Goal: Information Seeking & Learning: Learn about a topic

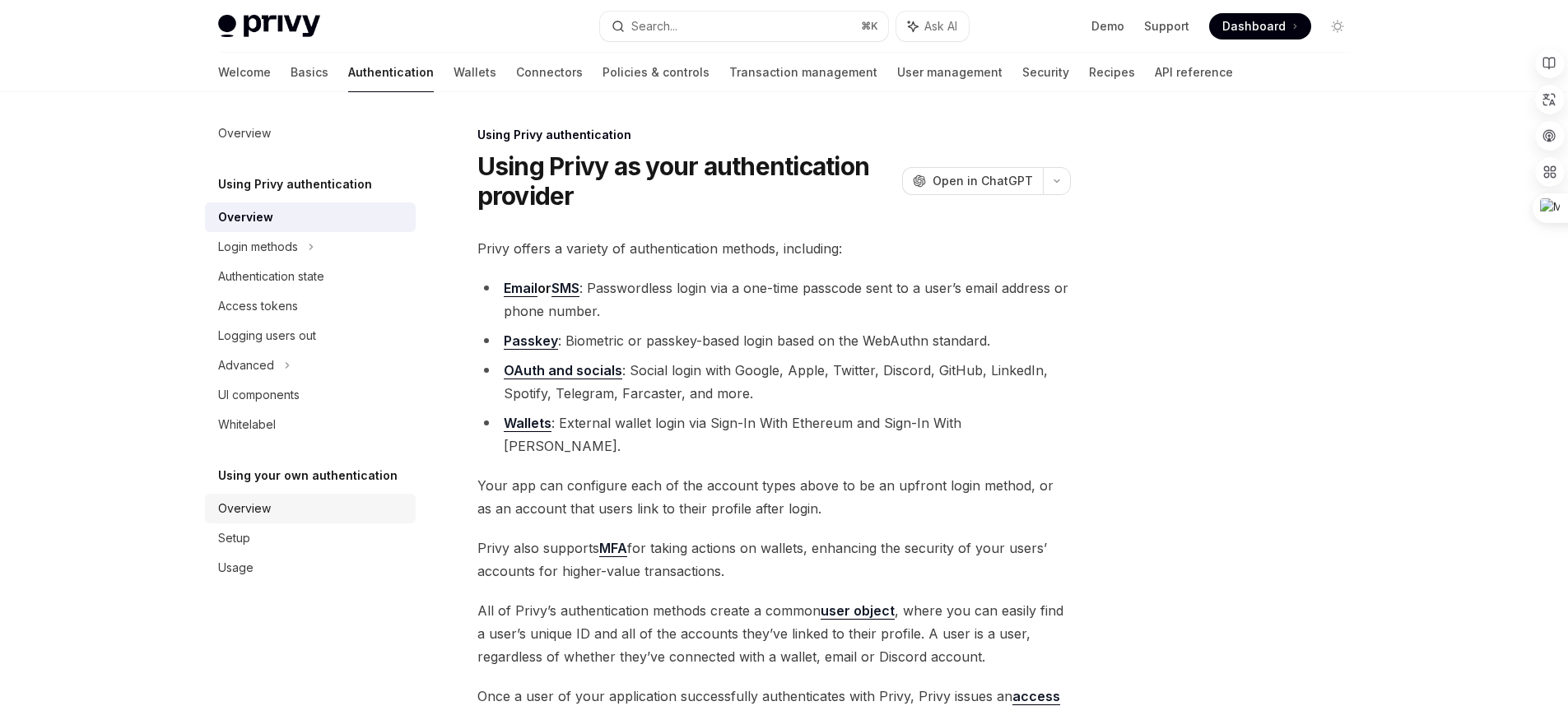
click at [329, 506] on div "Overview" at bounding box center [311, 508] width 187 height 19
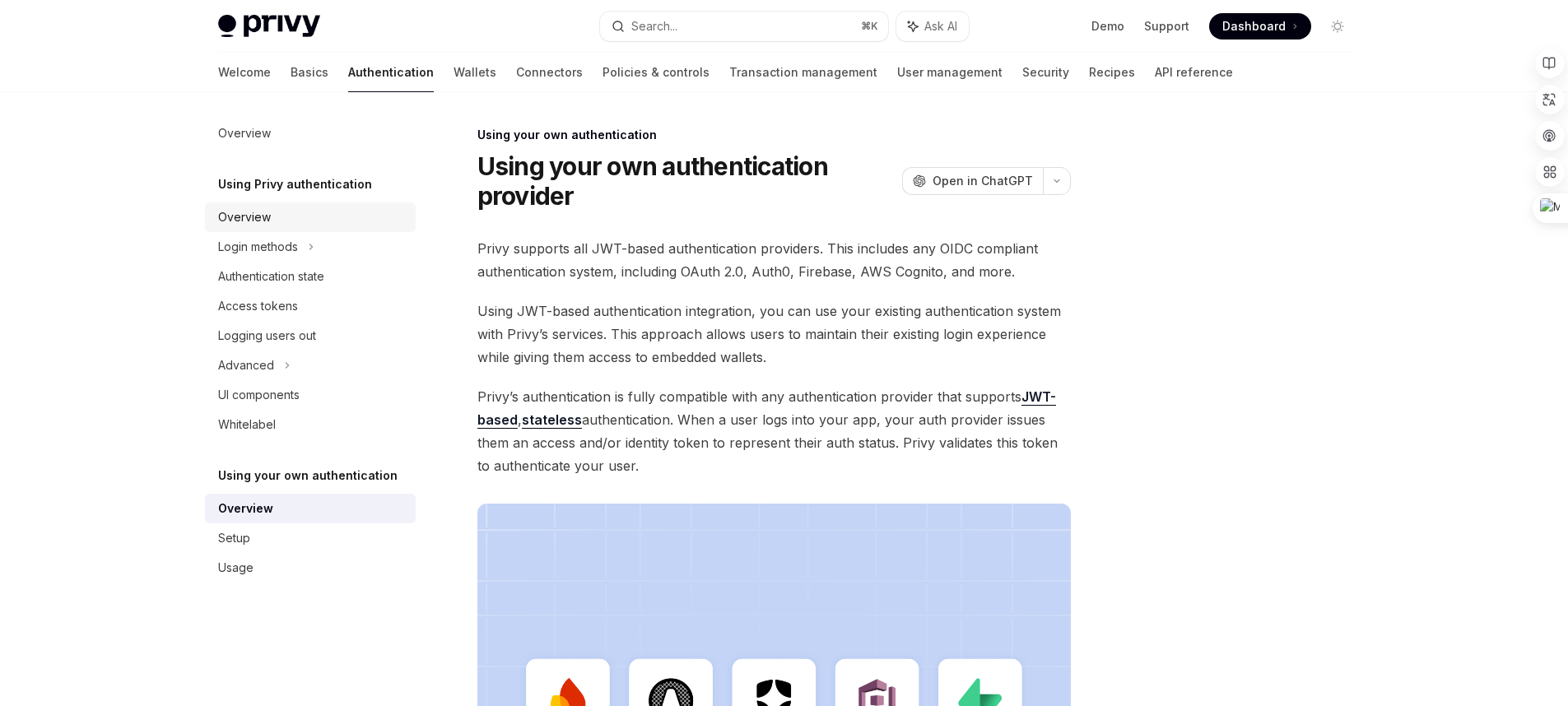
click at [293, 225] on div "Overview" at bounding box center [311, 217] width 187 height 19
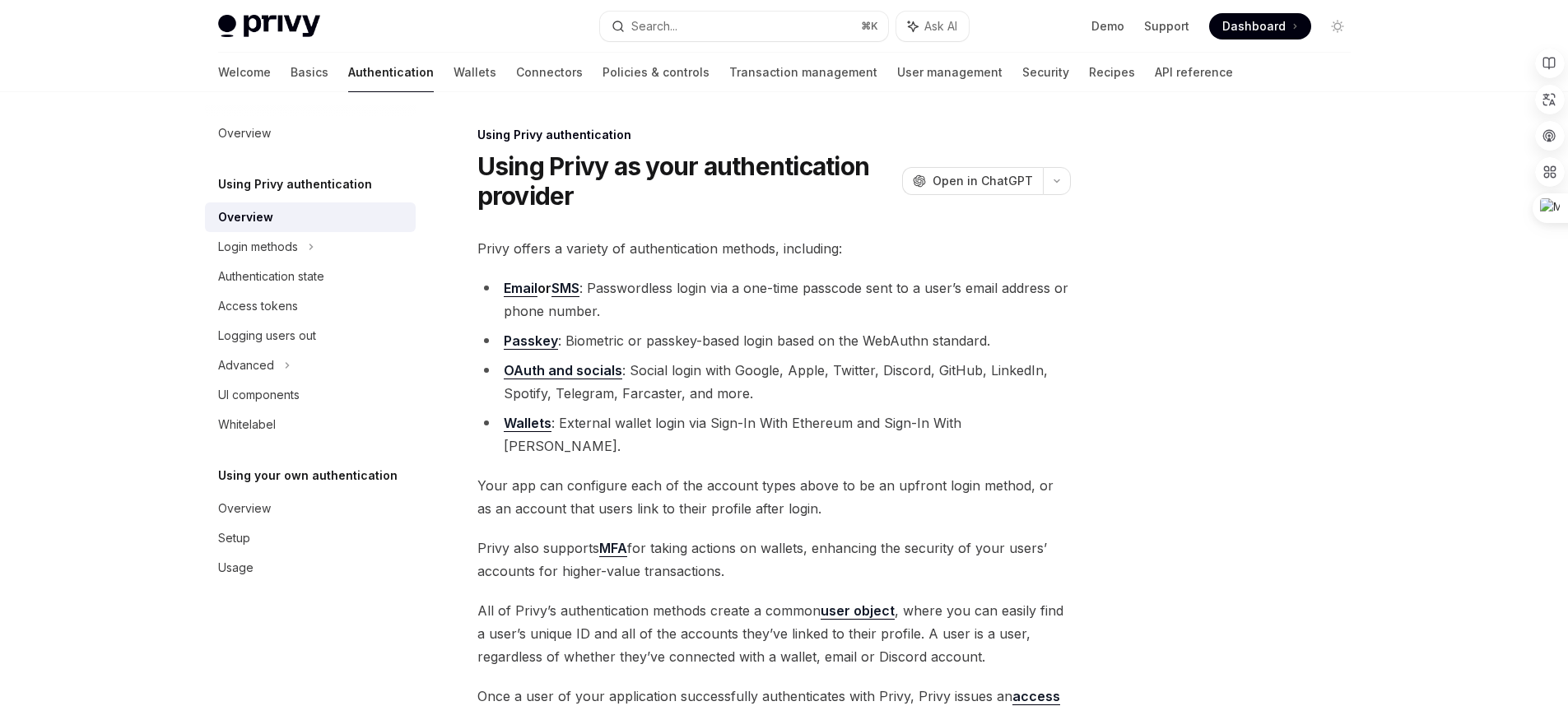
scroll to position [269, 0]
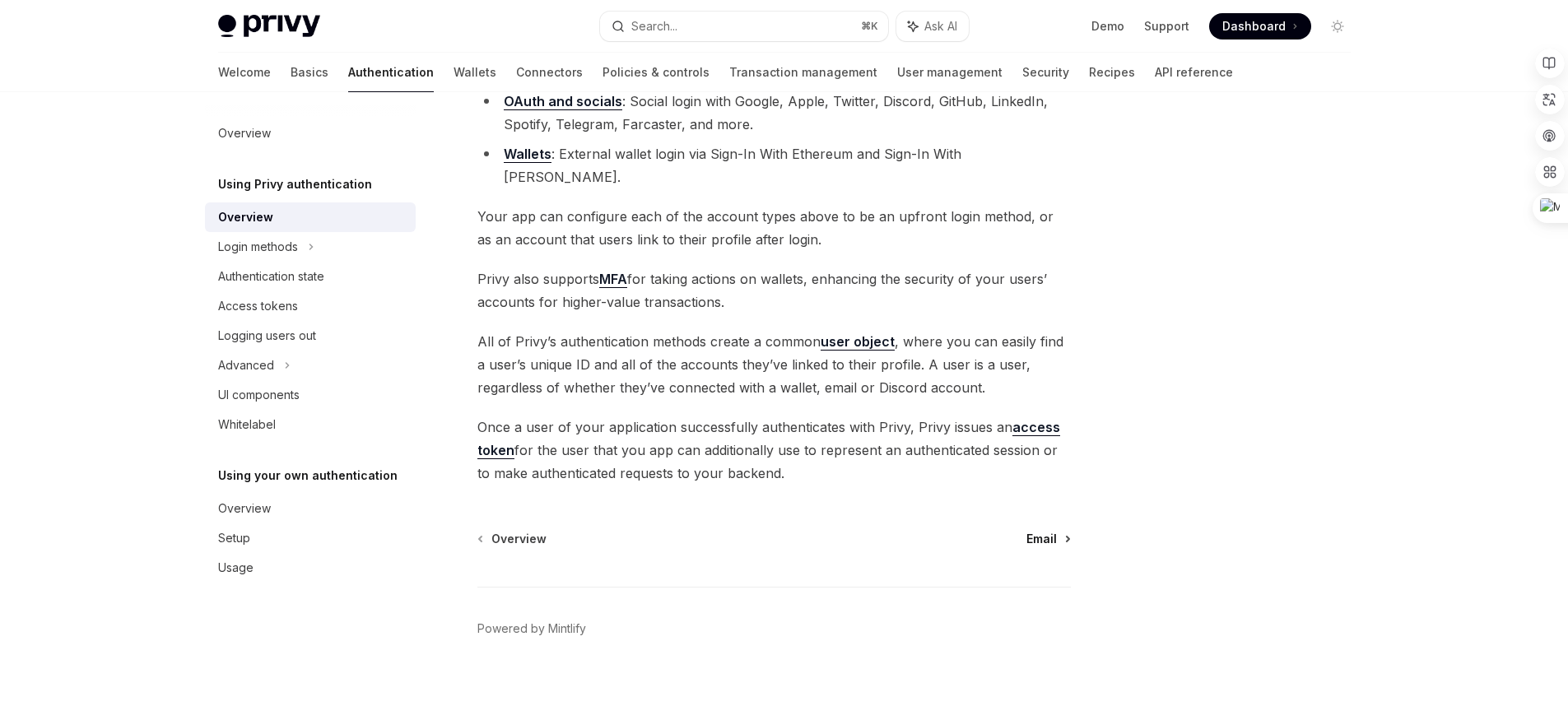
click at [1053, 531] on span "Email" at bounding box center [1041, 539] width 30 height 17
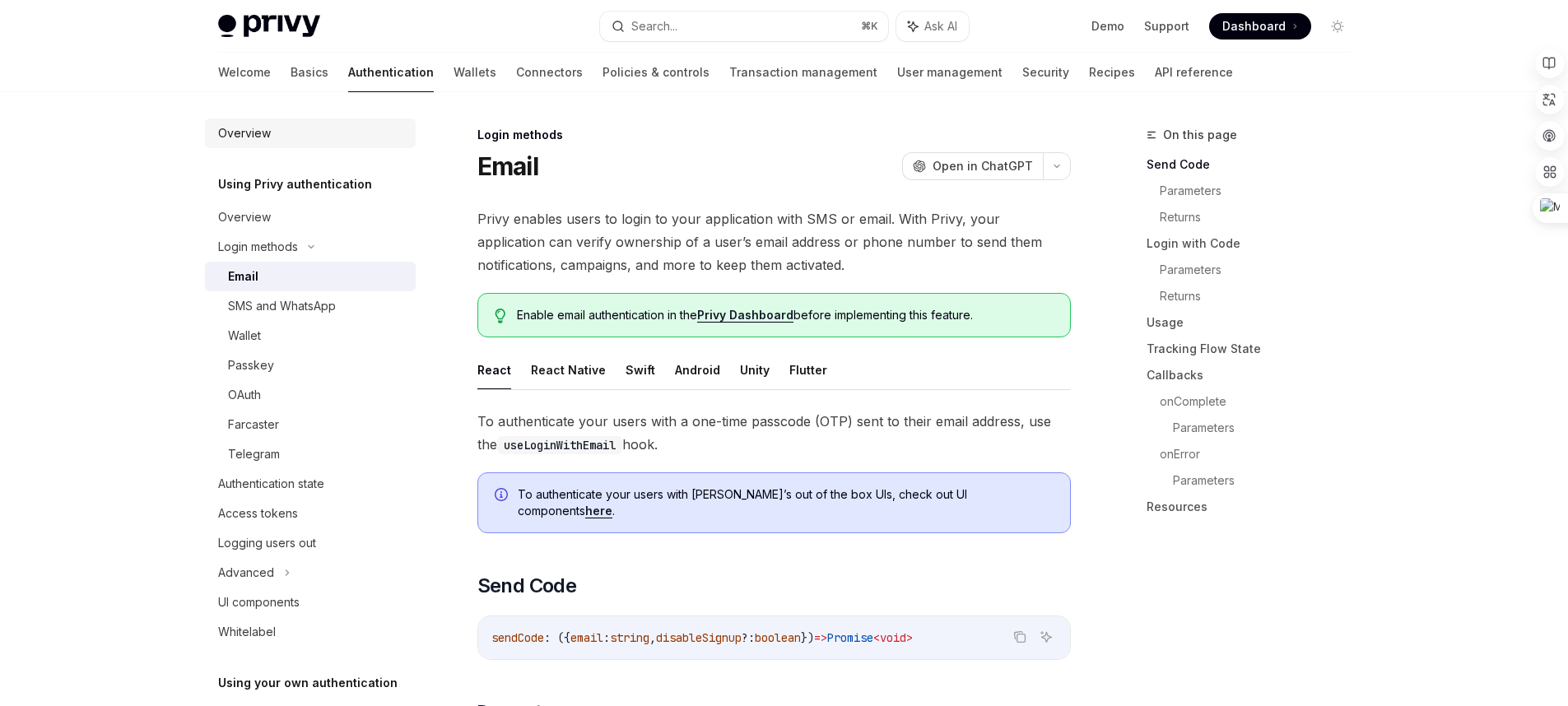
click at [314, 139] on div "Overview" at bounding box center [311, 133] width 187 height 19
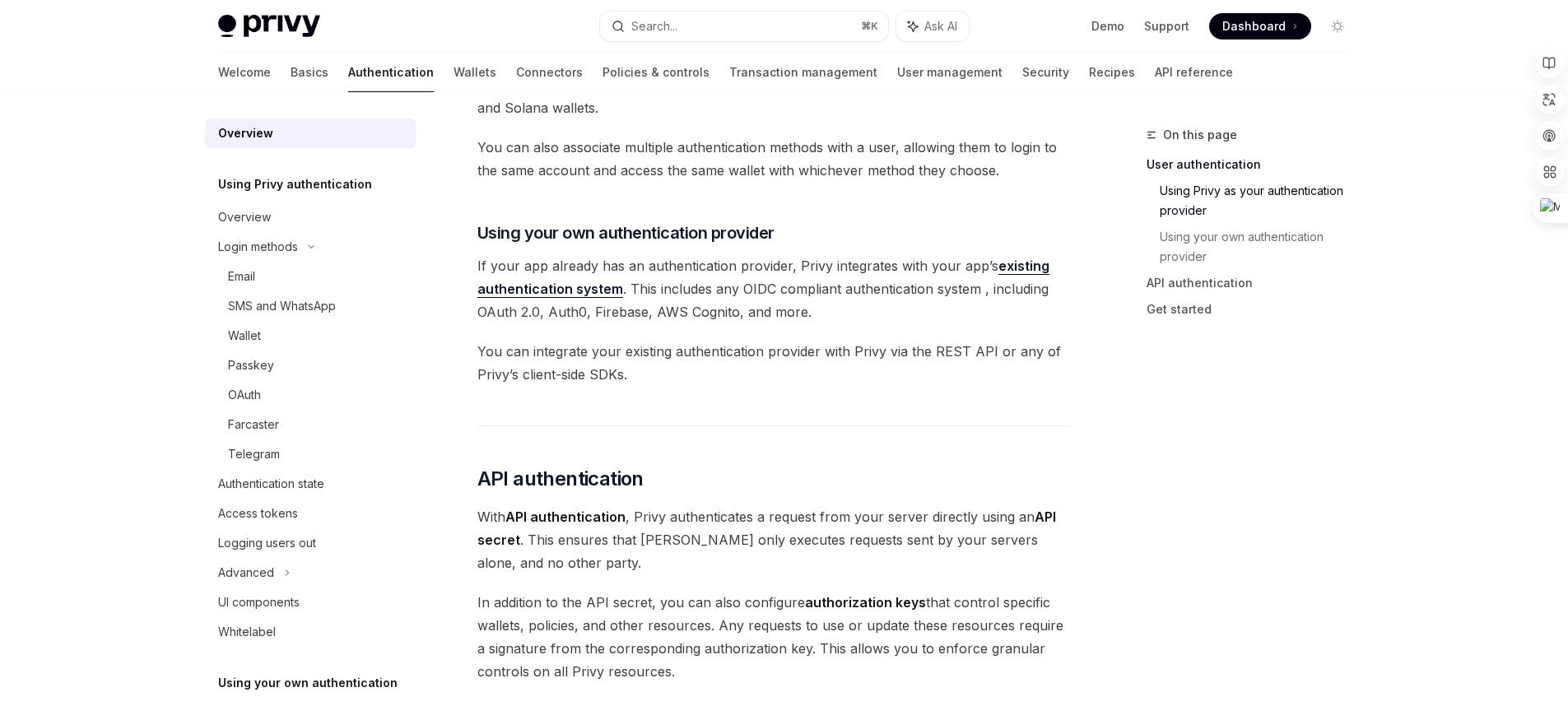
scroll to position [1359, 0]
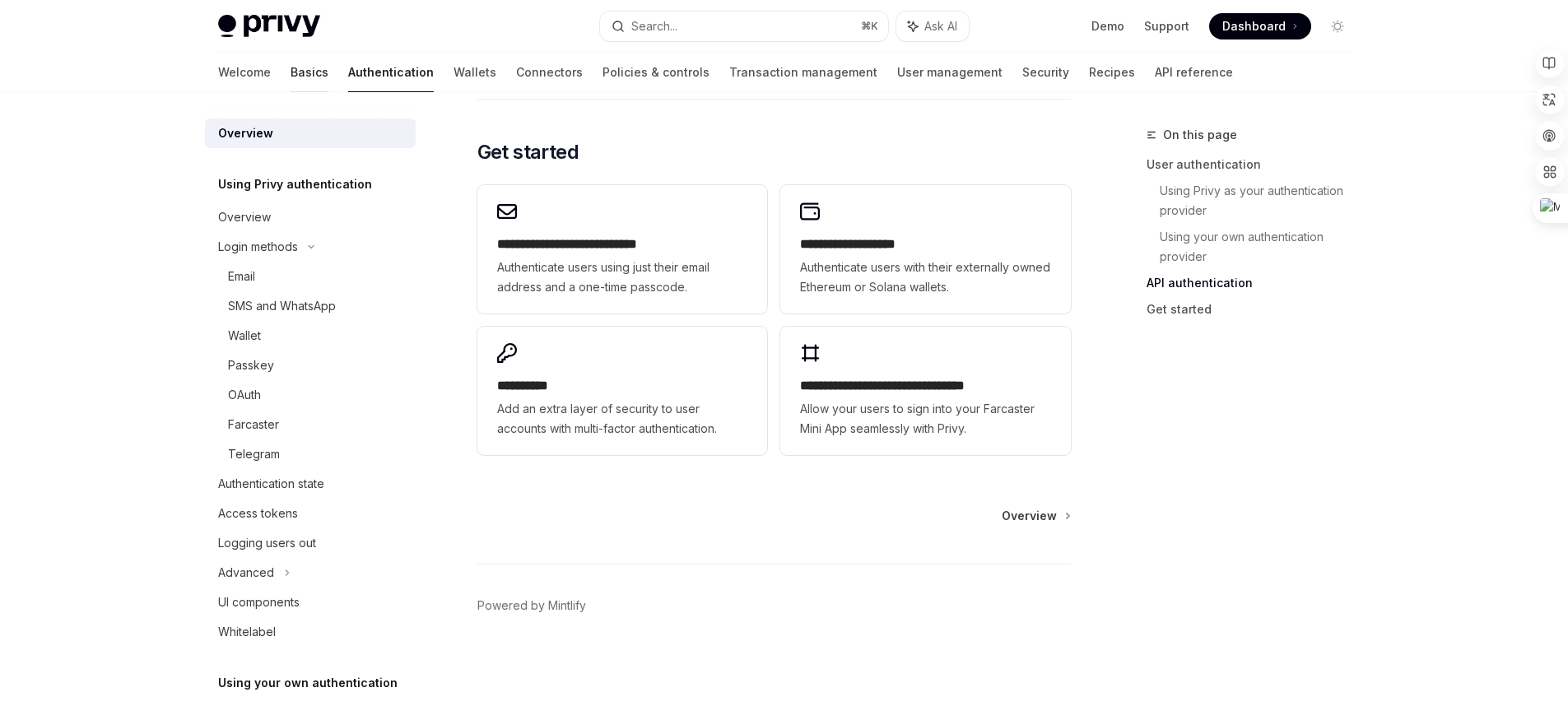
click at [291, 70] on link "Basics" at bounding box center [309, 72] width 38 height 40
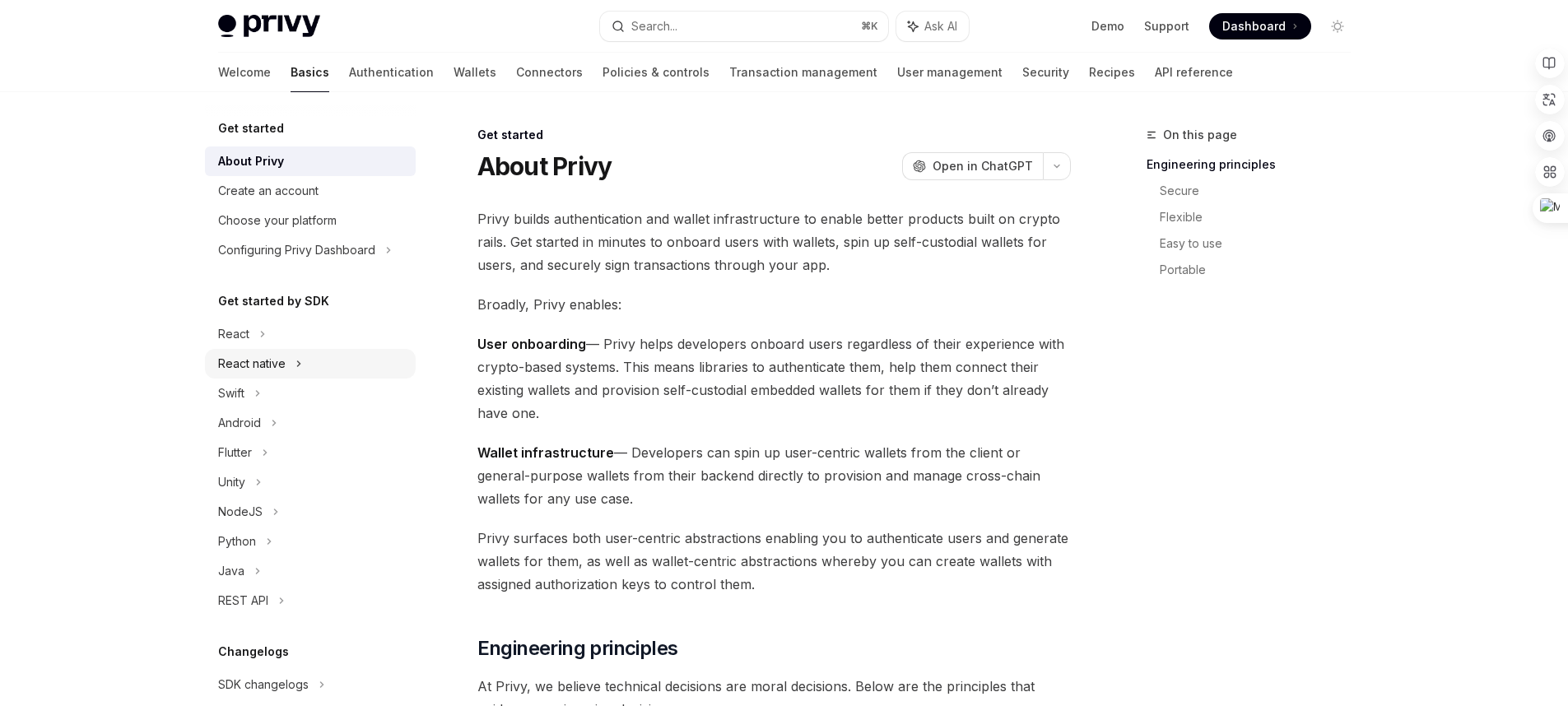
click at [268, 358] on div "React native" at bounding box center [251, 363] width 67 height 19
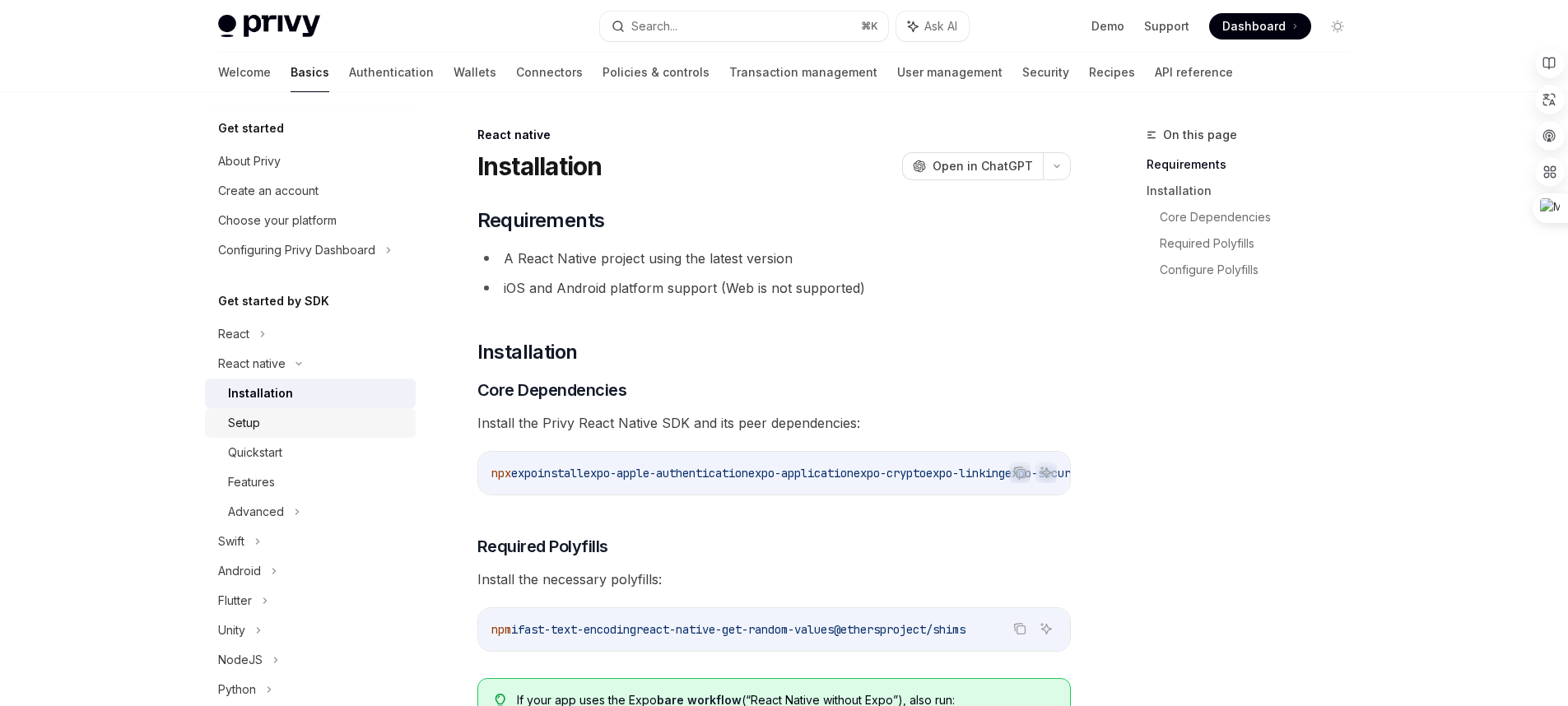
click at [310, 433] on link "Setup" at bounding box center [310, 423] width 210 height 30
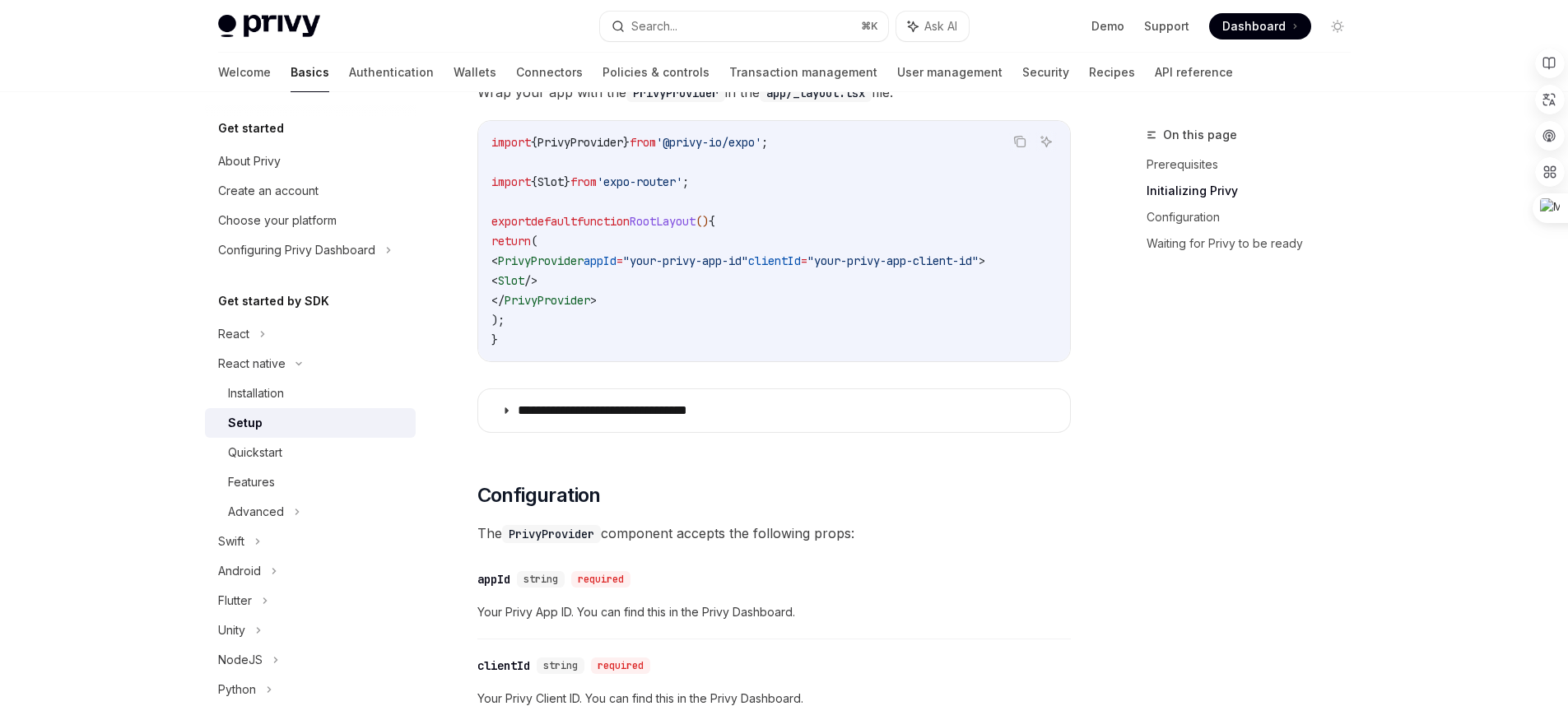
scroll to position [662, 0]
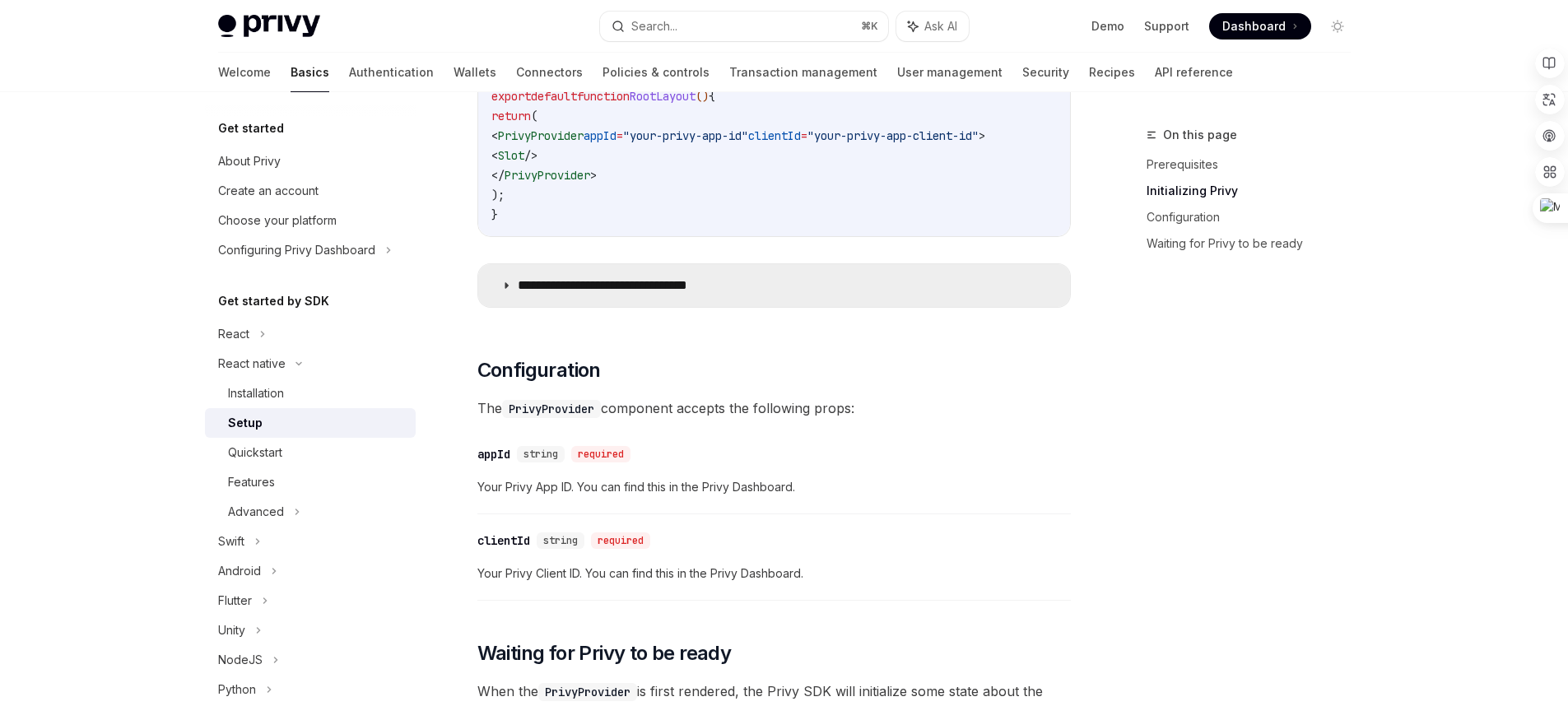
click at [504, 291] on icon at bounding box center [506, 285] width 10 height 10
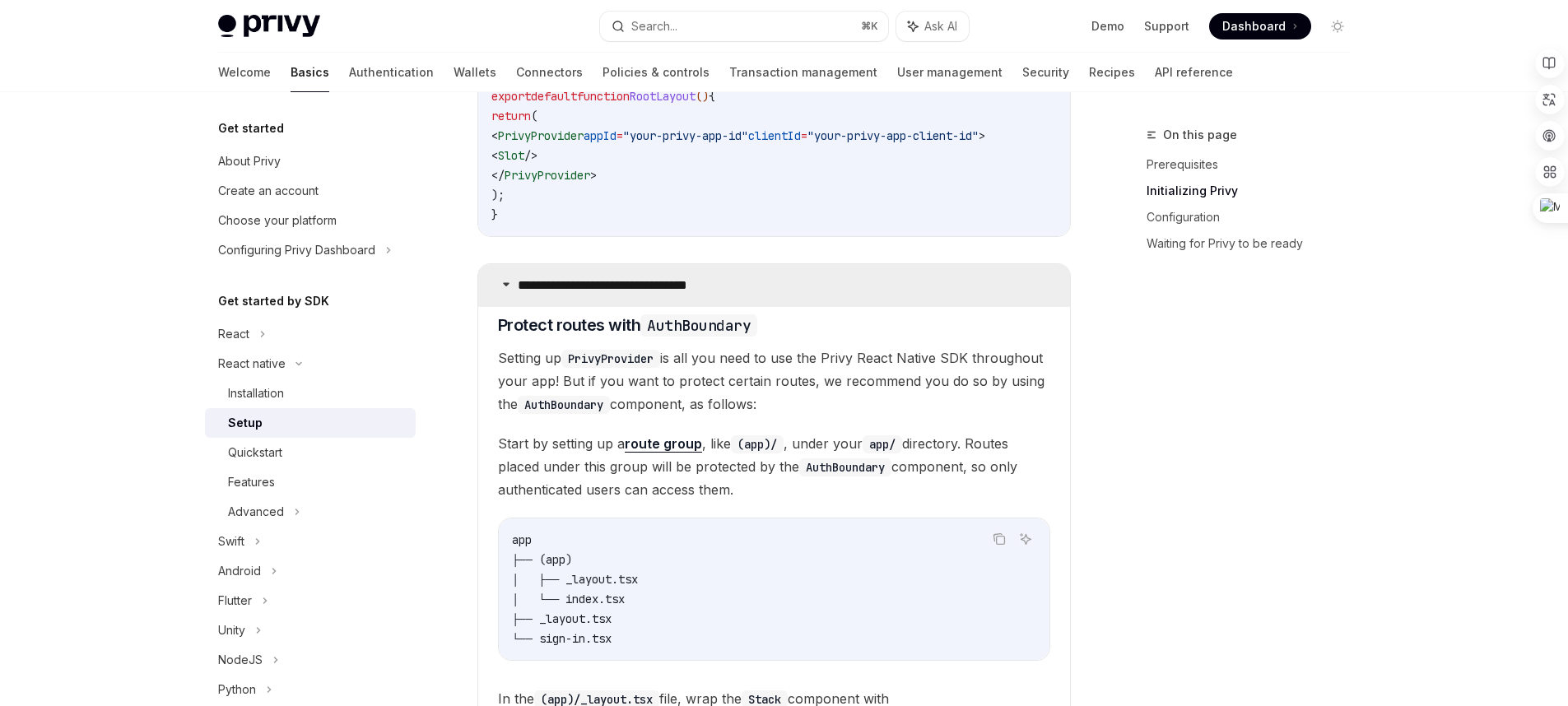
click at [504, 295] on summary "**********" at bounding box center [773, 285] width 592 height 42
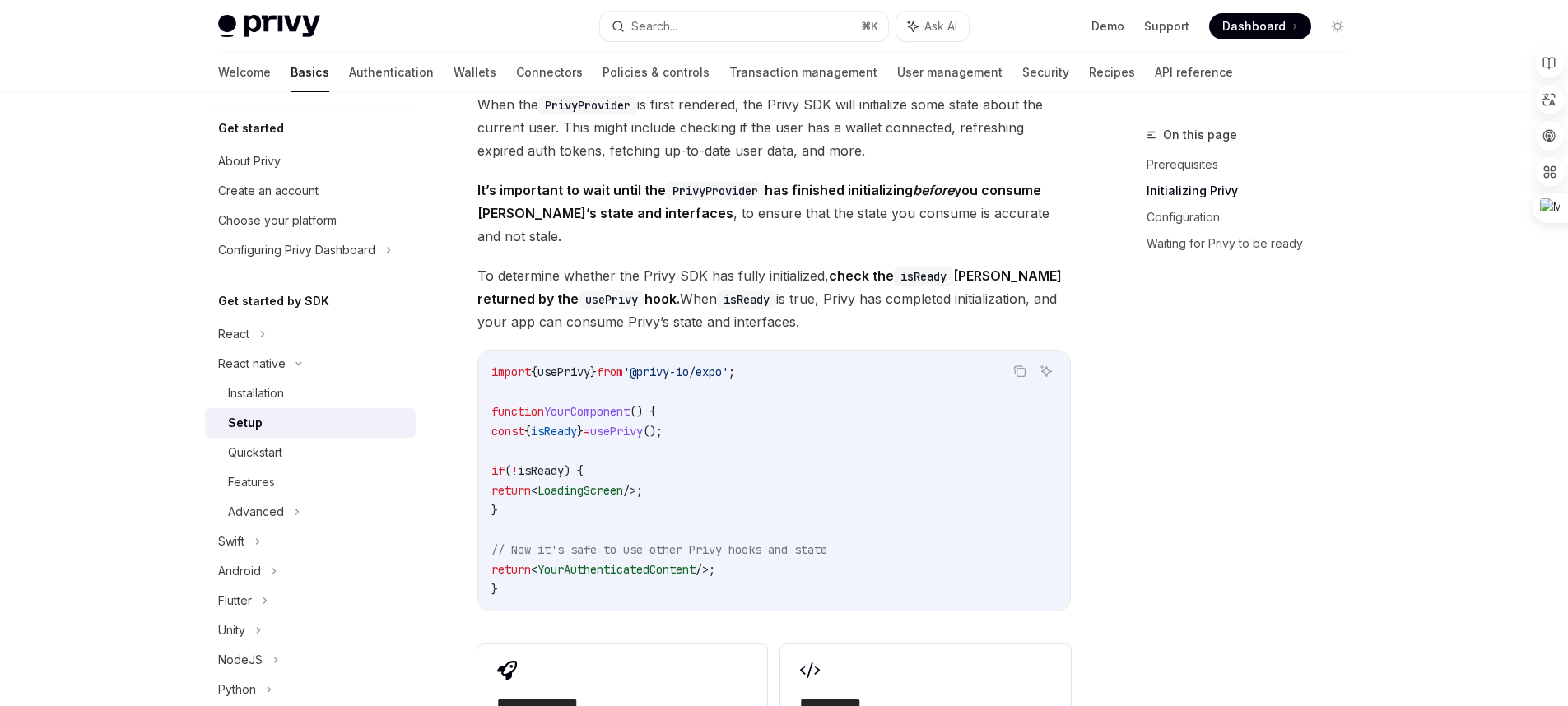
scroll to position [1404, 0]
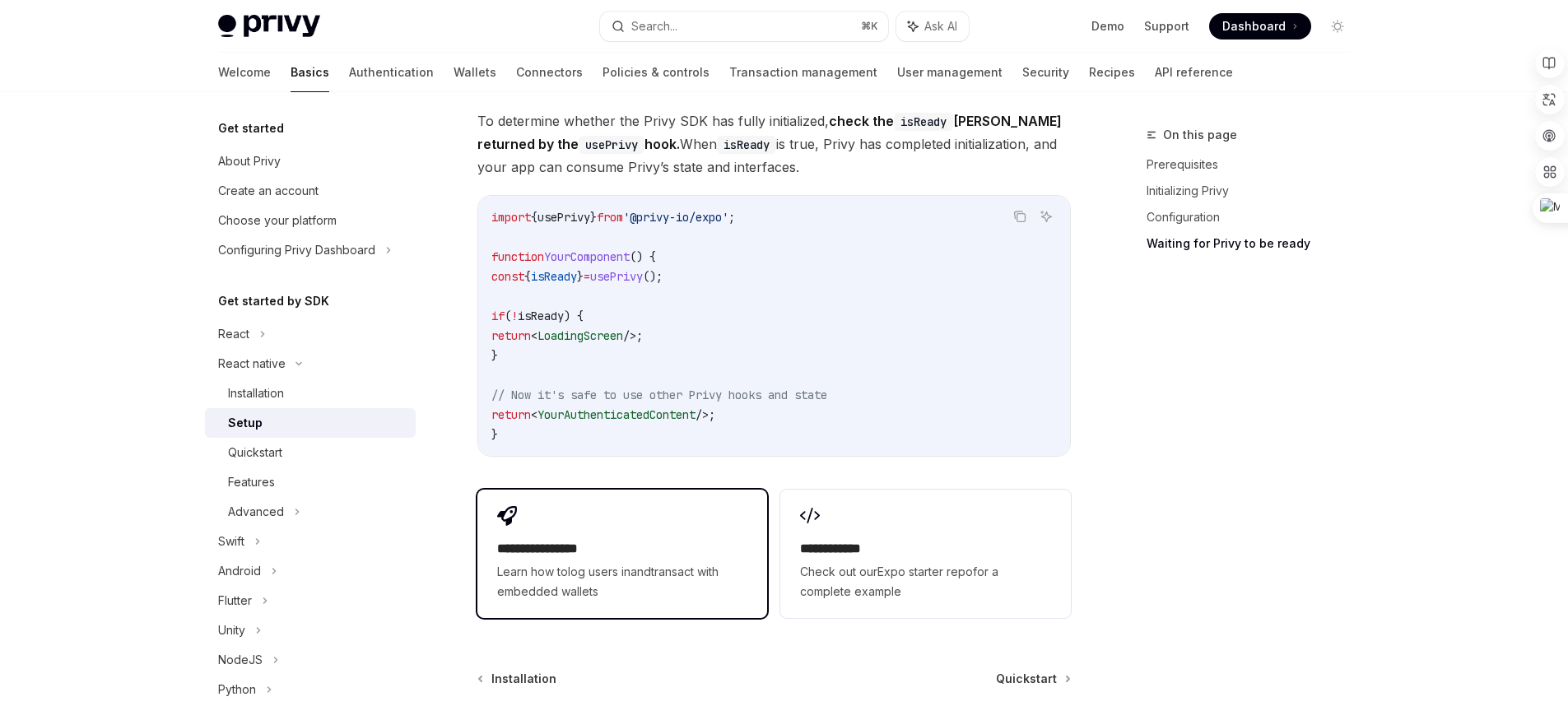
click at [636, 569] on span "Learn how to log users in and transact with embedded wallets" at bounding box center [622, 581] width 250 height 40
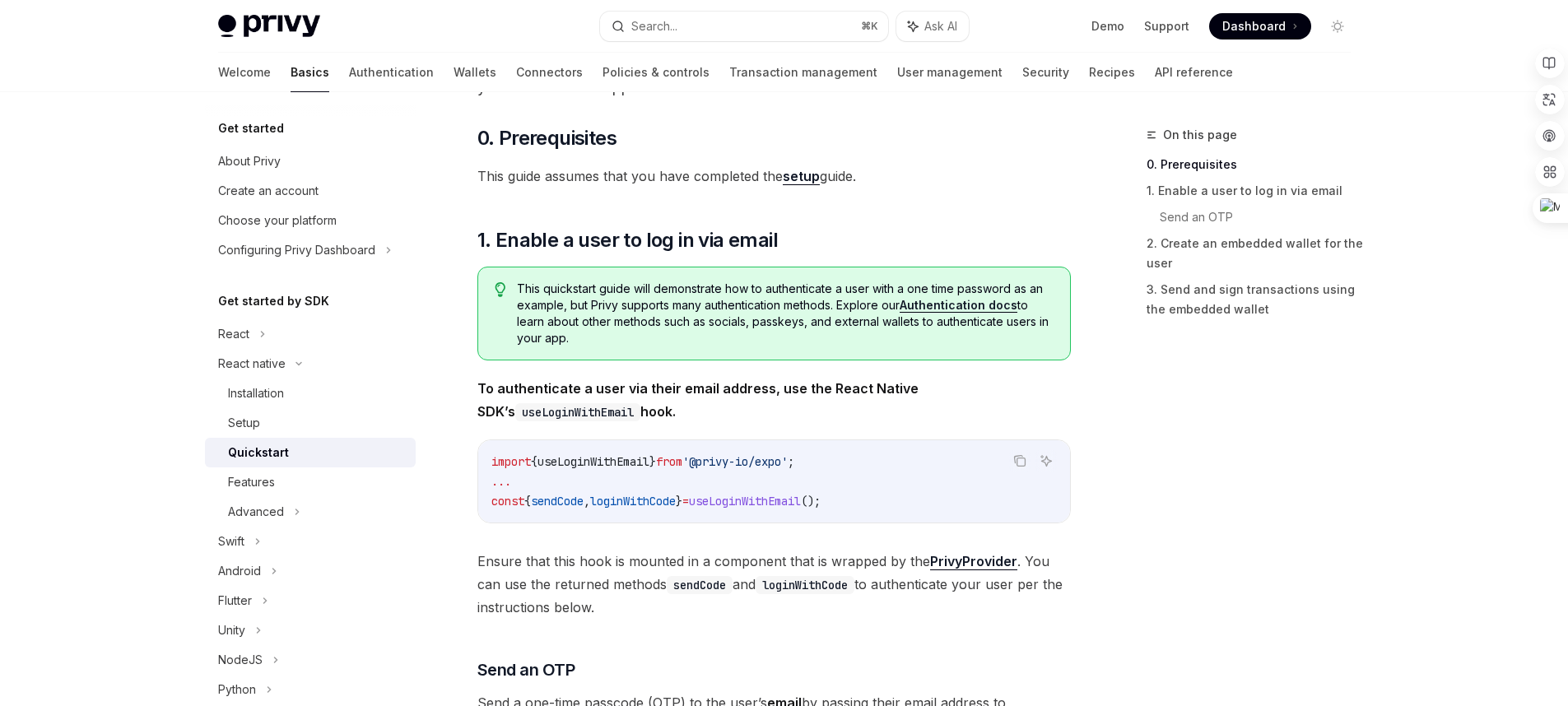
scroll to position [128, 0]
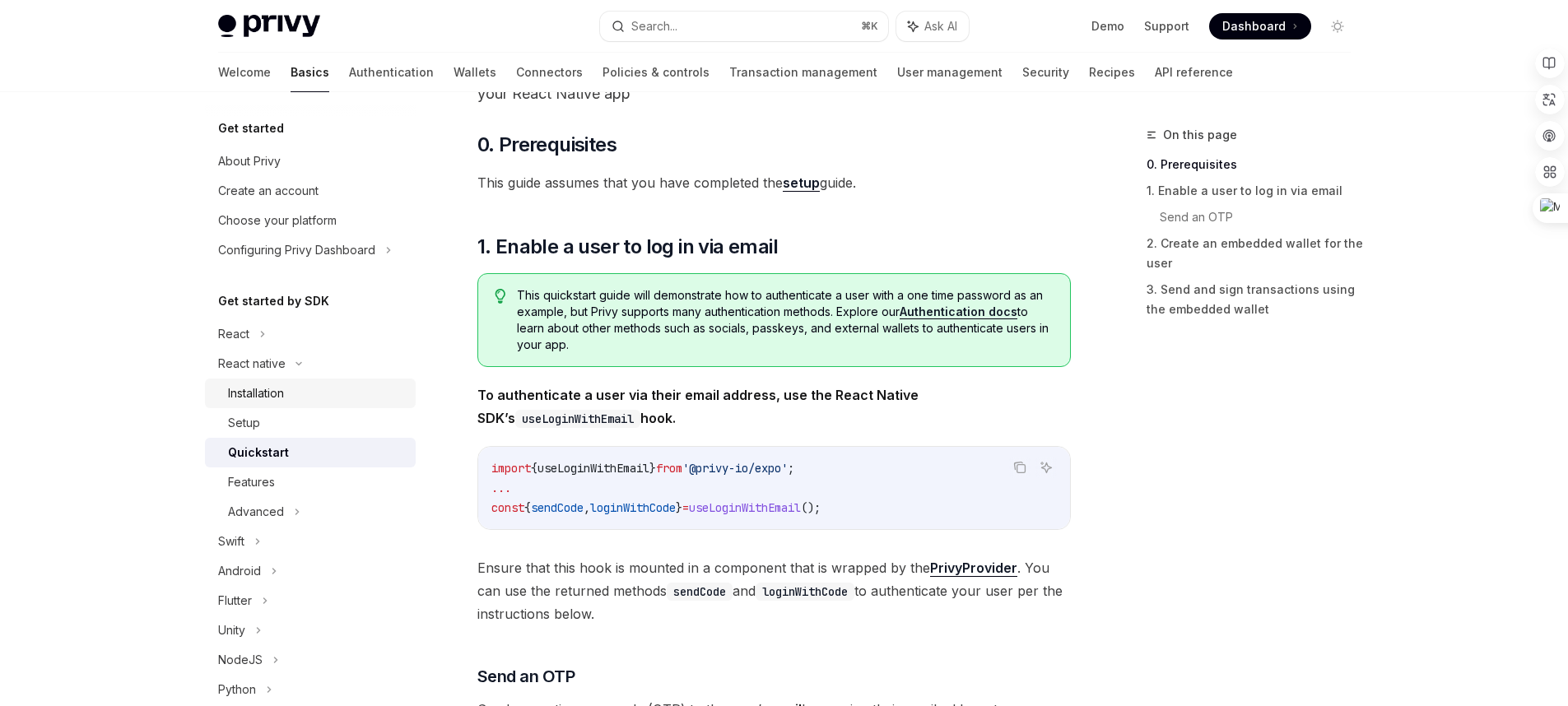
click at [318, 400] on div "Installation" at bounding box center [317, 393] width 178 height 19
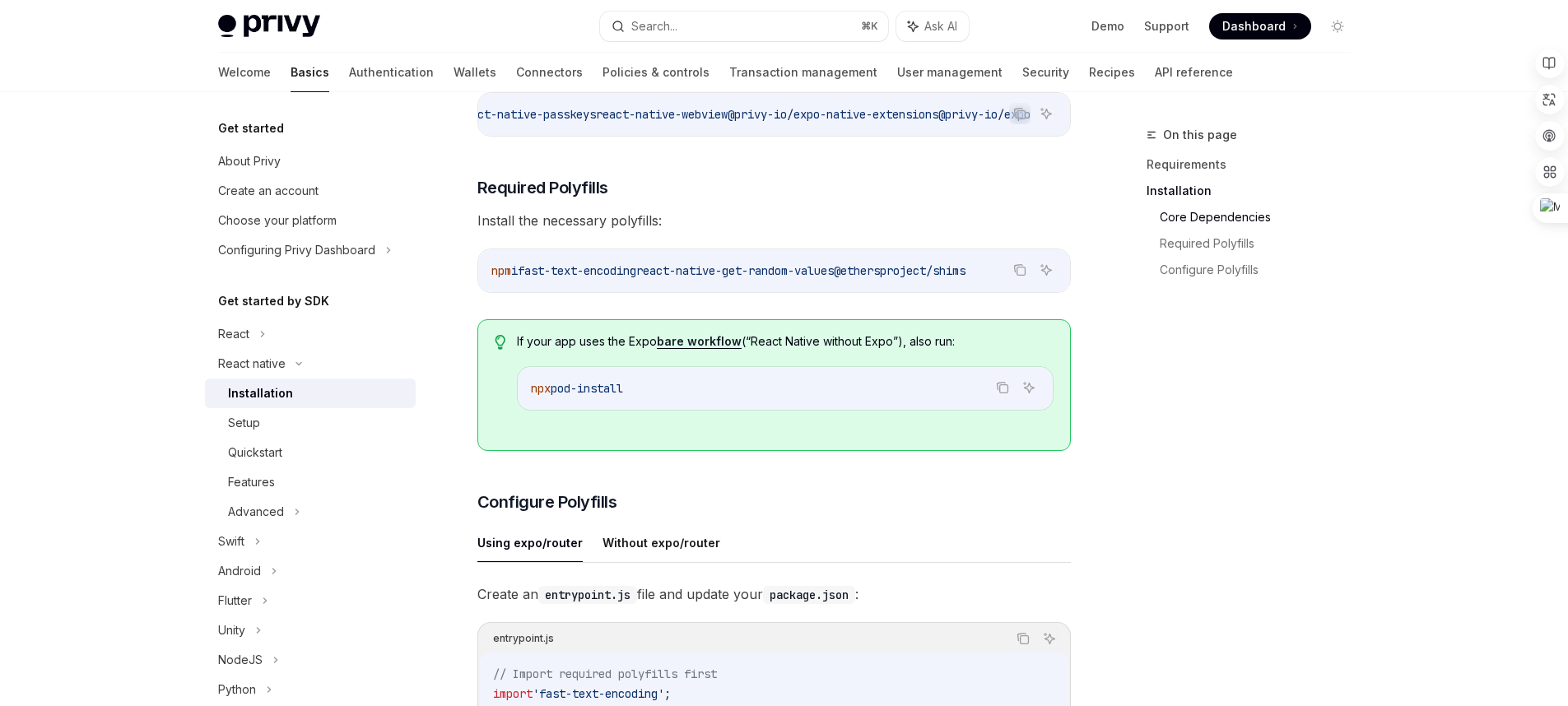
scroll to position [361, 0]
click at [803, 276] on span "react-native-get-random-values" at bounding box center [735, 269] width 197 height 15
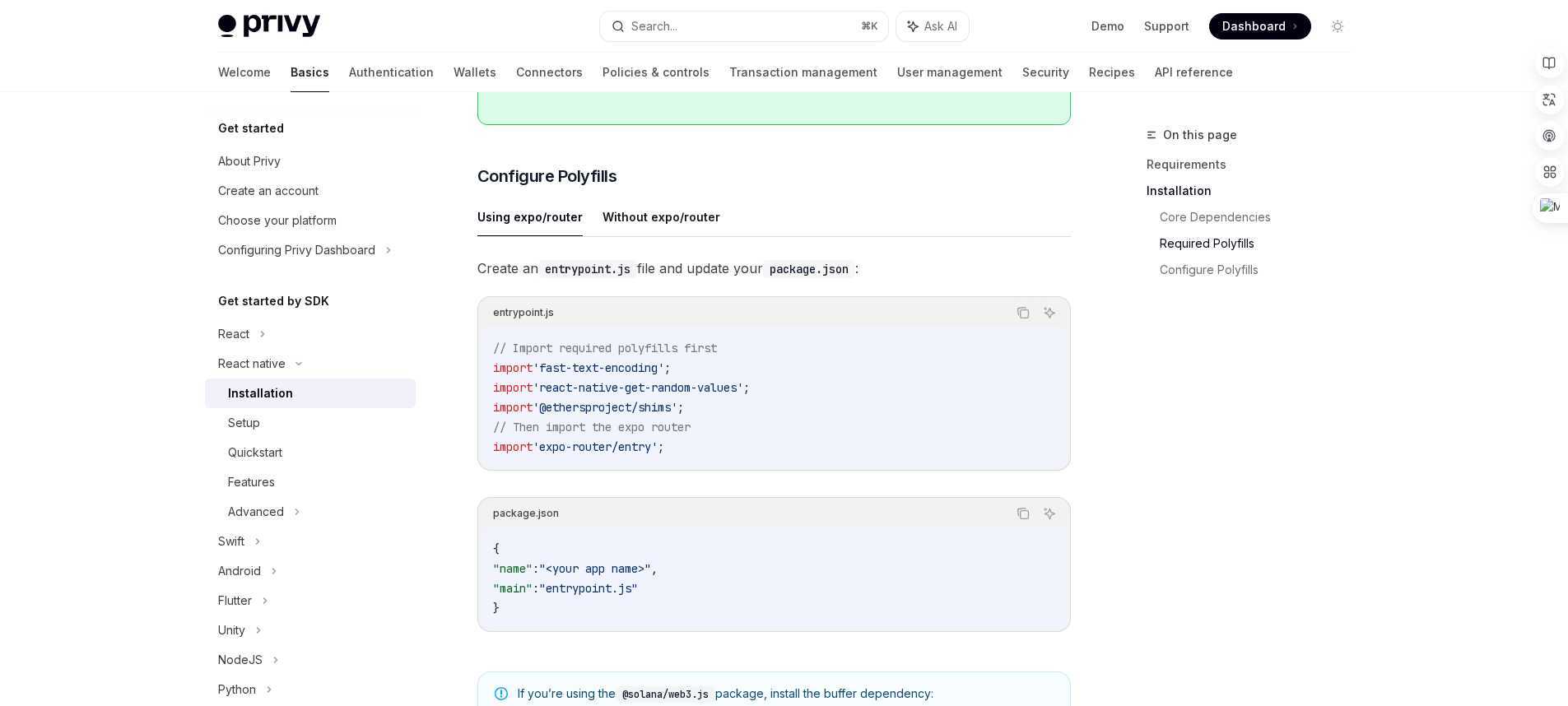
scroll to position [684, 0]
click at [652, 221] on button "Without expo/router" at bounding box center [662, 218] width 118 height 39
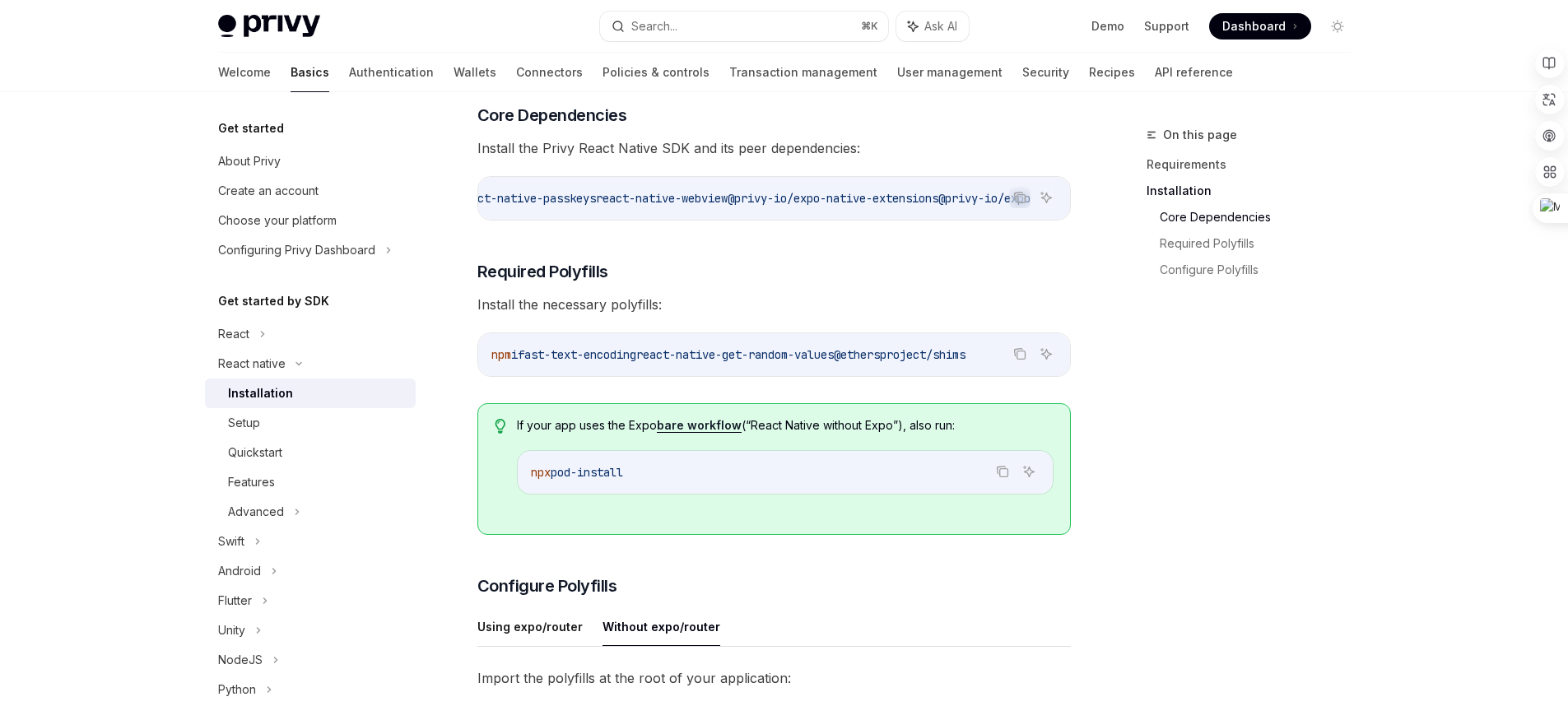
scroll to position [371, 0]
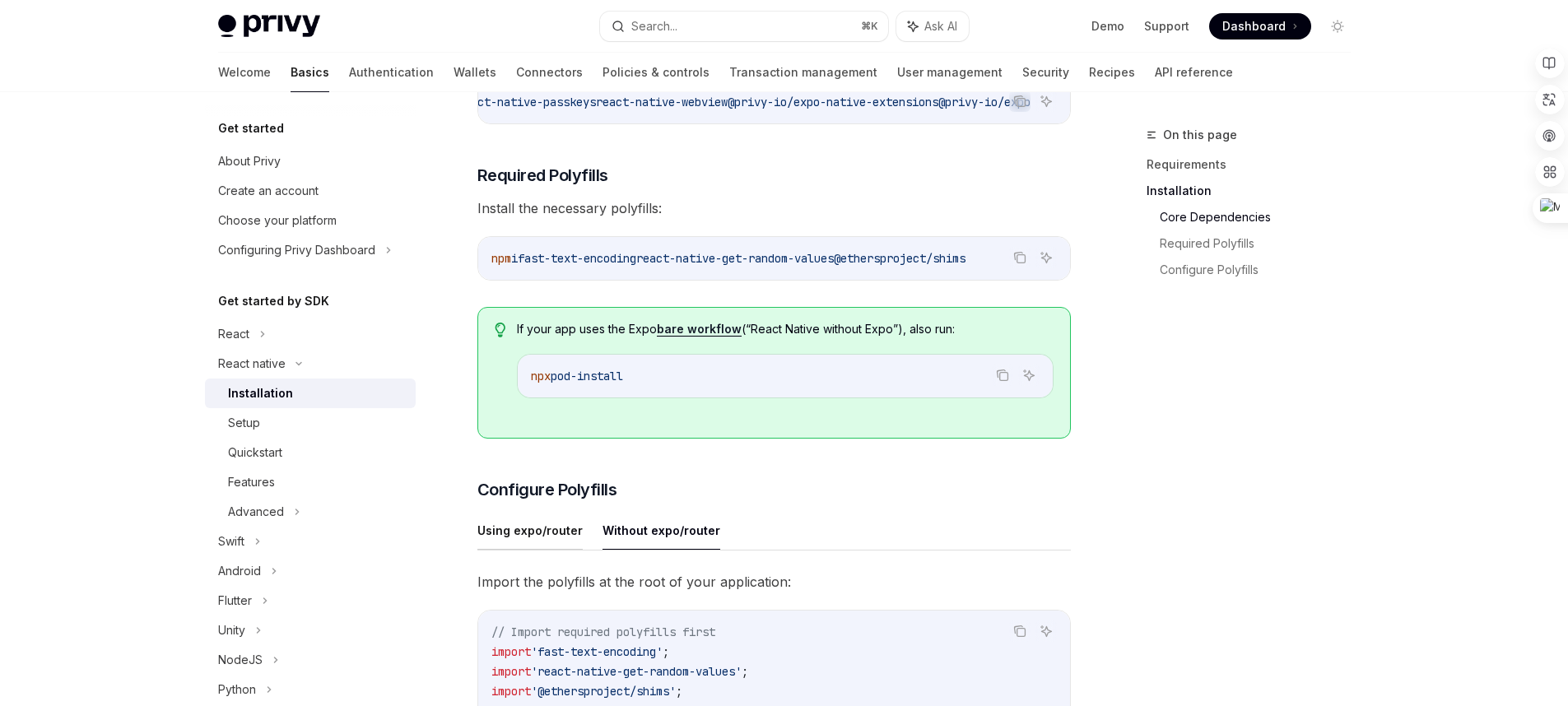
click at [526, 544] on button "Using expo/router" at bounding box center [530, 531] width 105 height 39
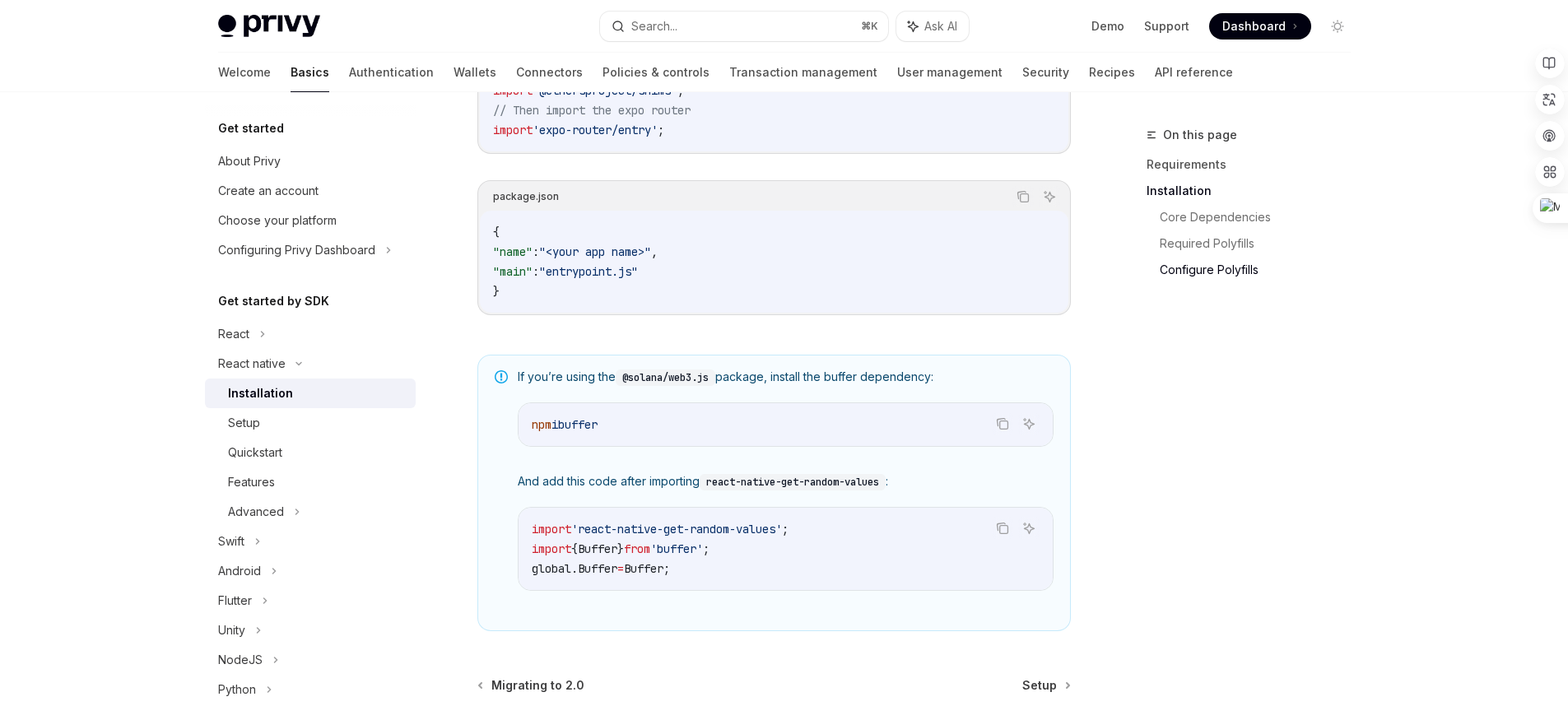
scroll to position [1170, 0]
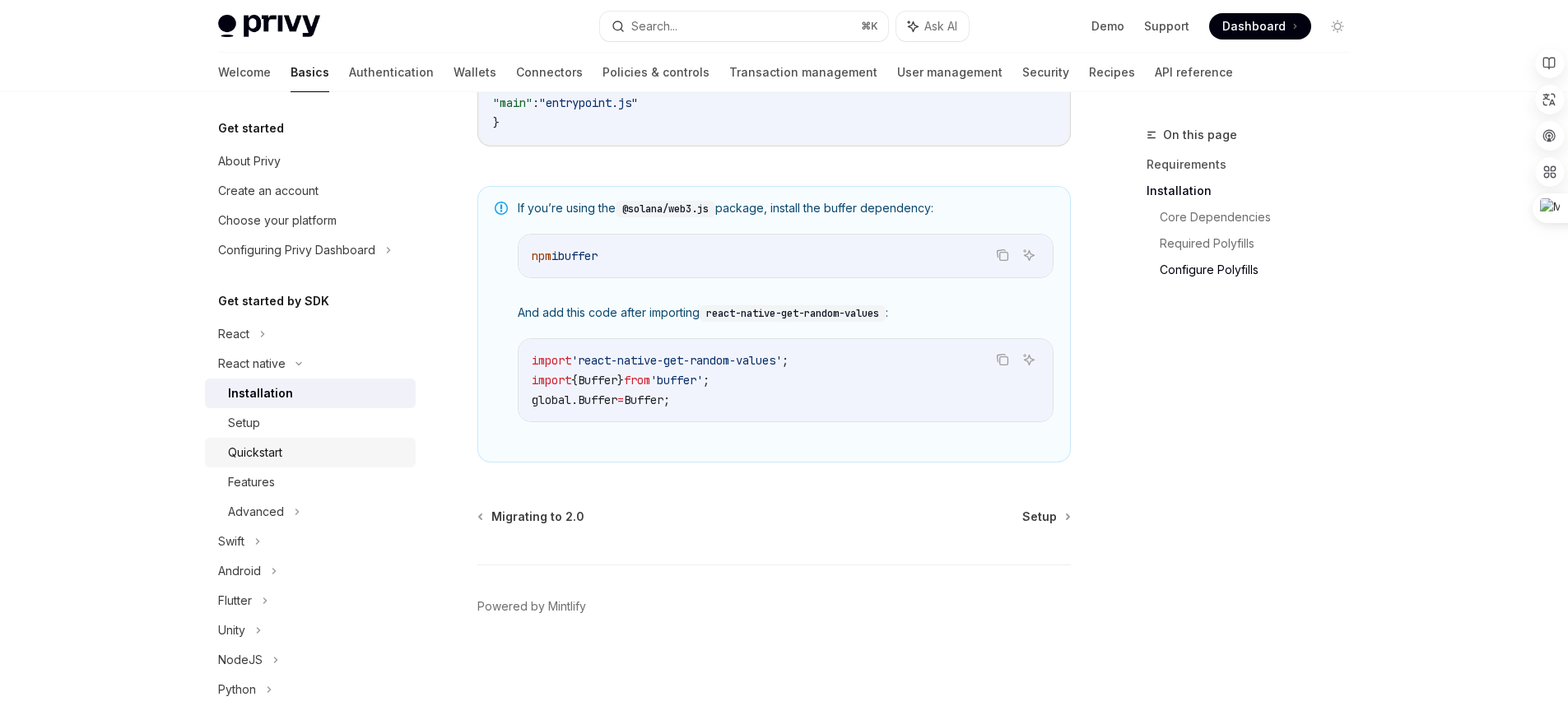
click at [285, 451] on div "Quickstart" at bounding box center [317, 452] width 178 height 19
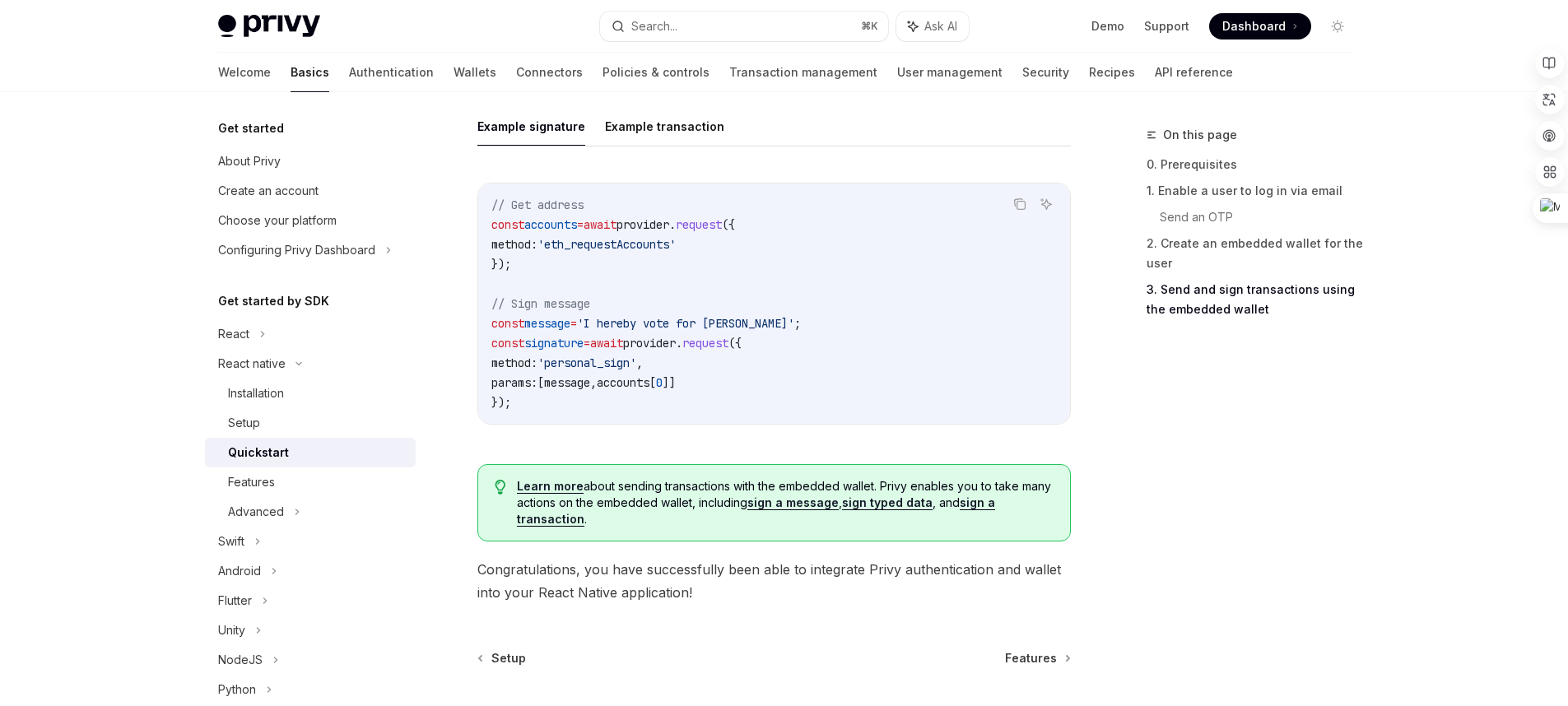
scroll to position [2423, 0]
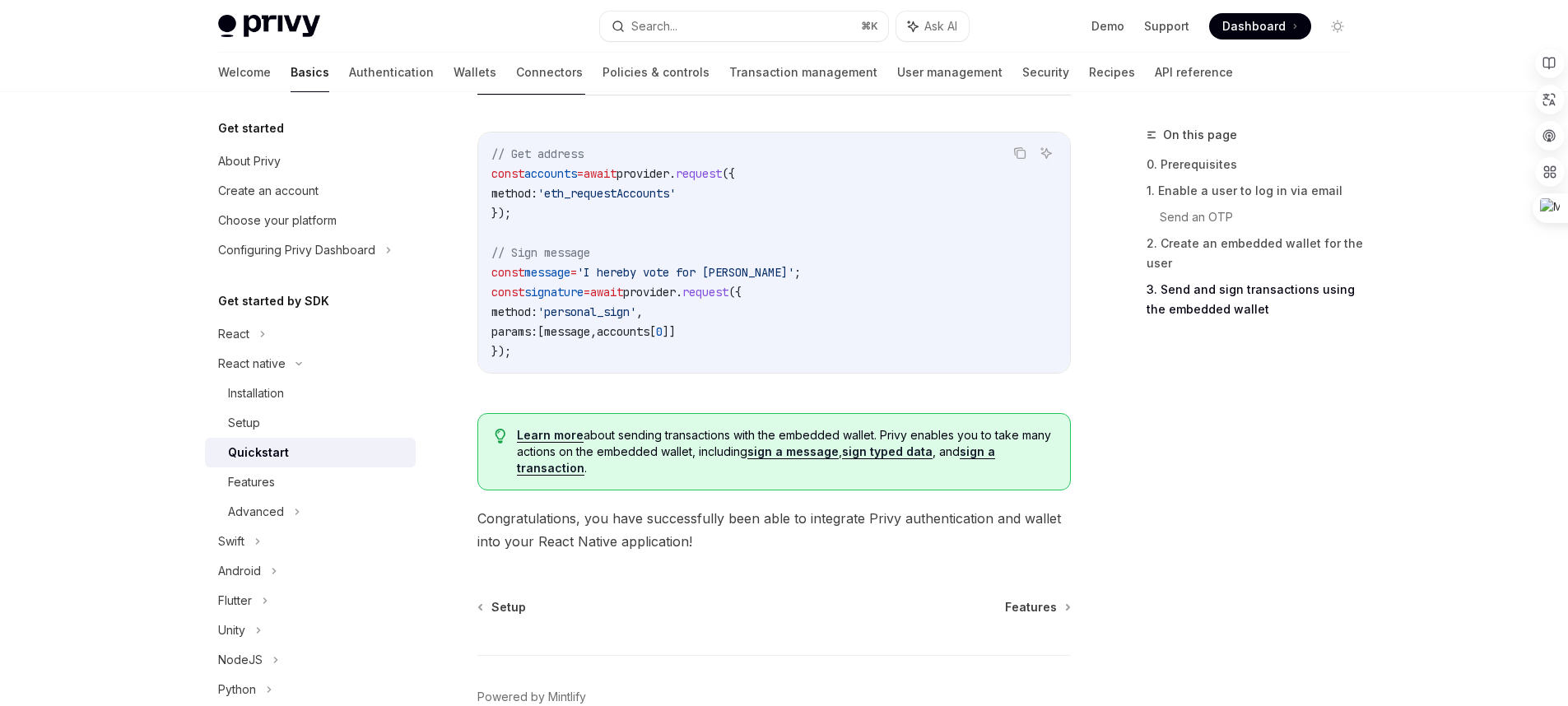
click at [1048, 630] on div "Setup Features Powered by [PERSON_NAME]" at bounding box center [773, 698] width 593 height 198
click at [1039, 604] on span "Features" at bounding box center [1031, 607] width 52 height 17
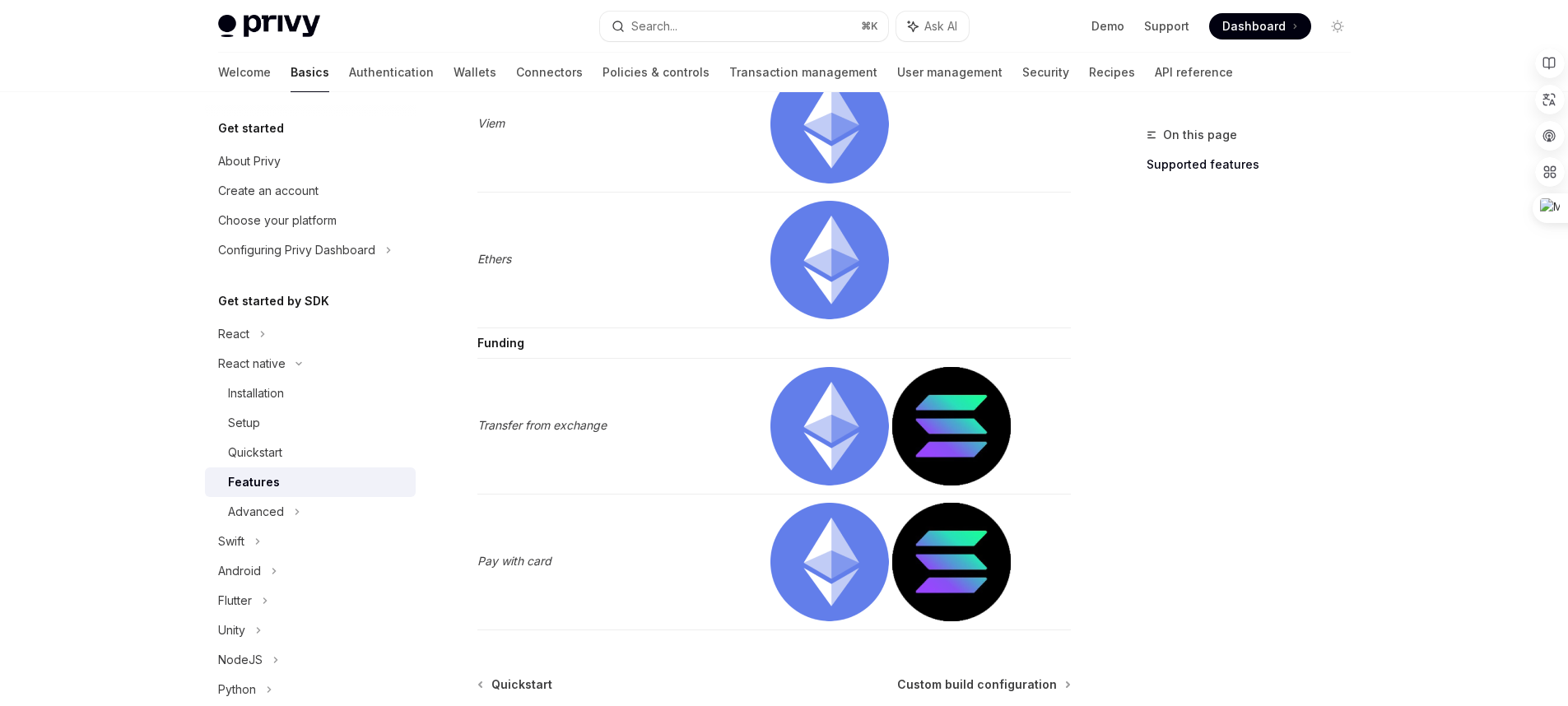
scroll to position [2686, 0]
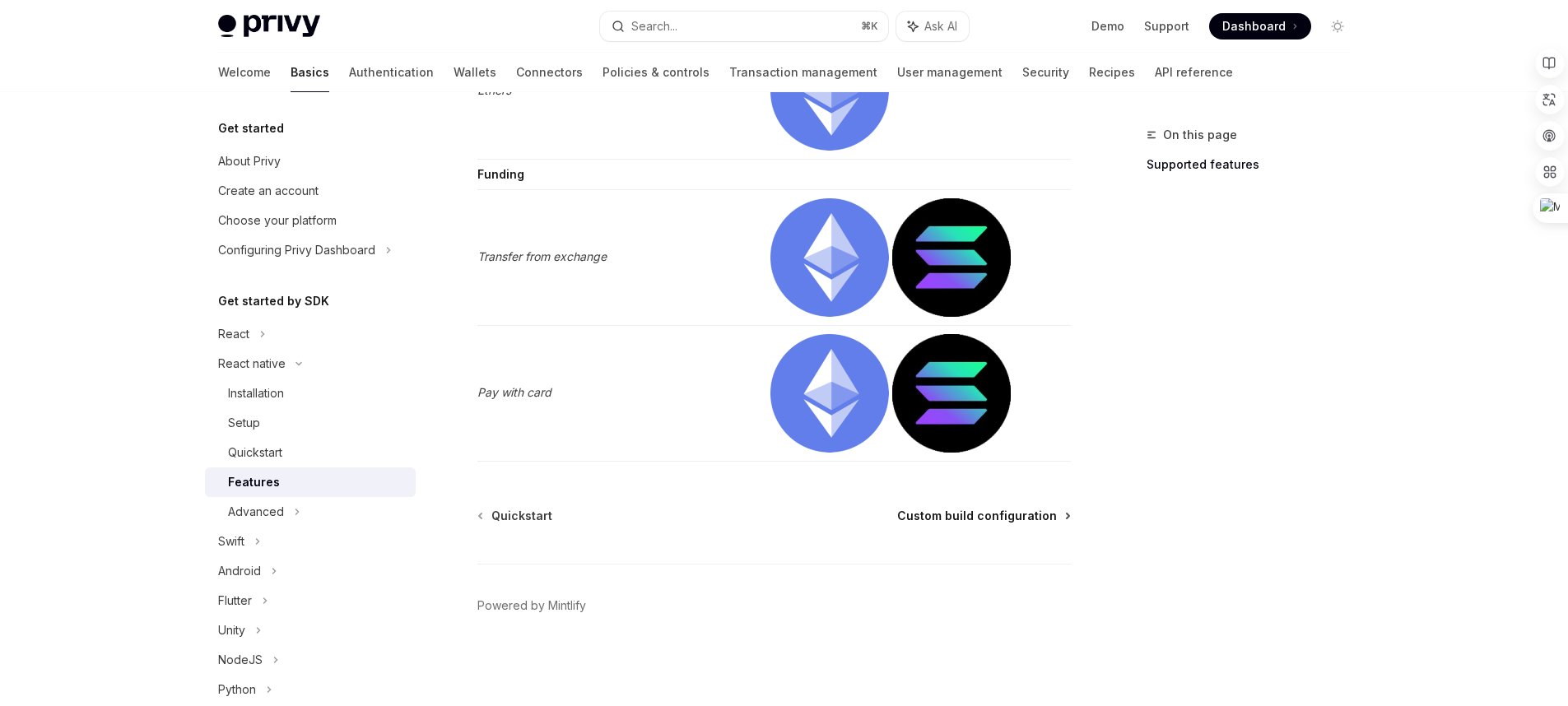
click at [1032, 521] on span "Custom build configuration" at bounding box center [976, 516] width 160 height 17
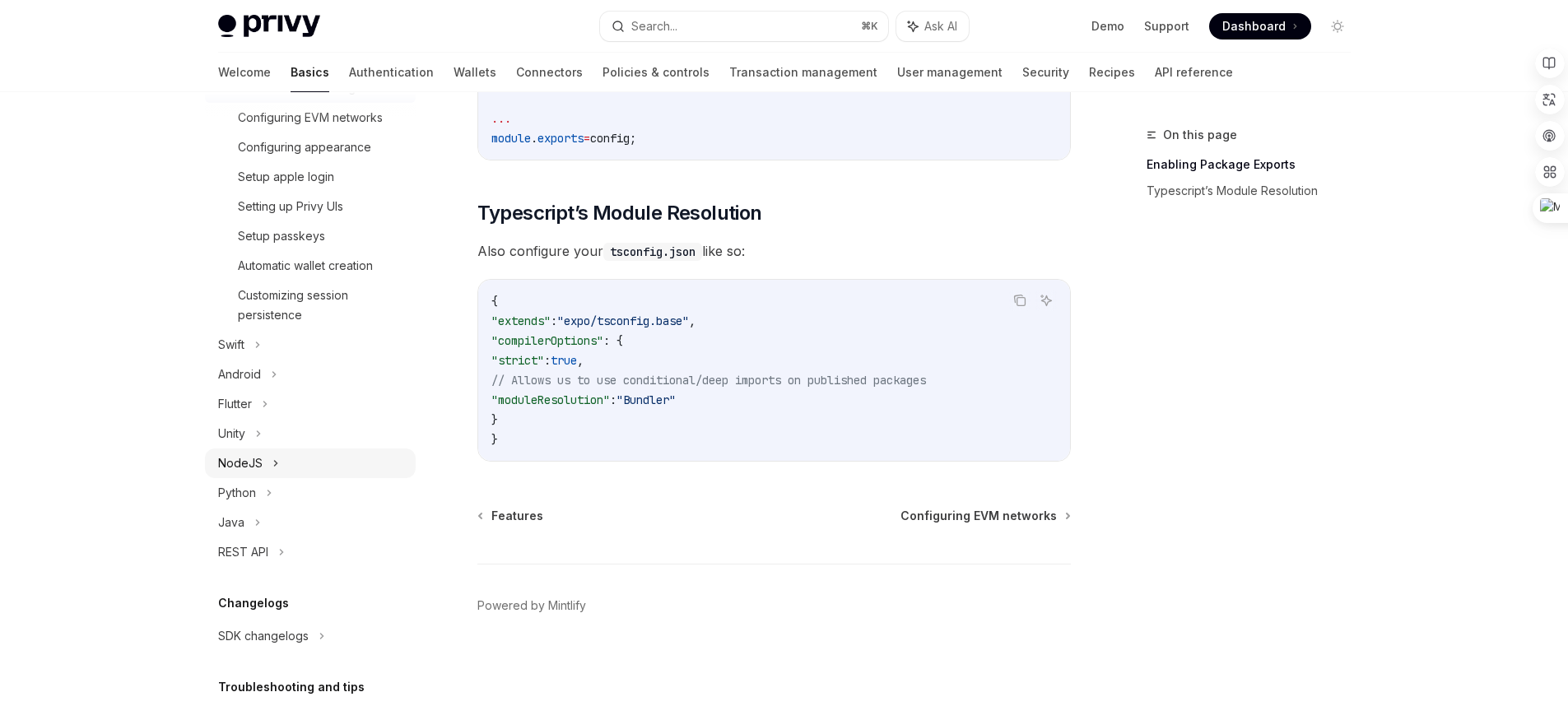
scroll to position [391, 0]
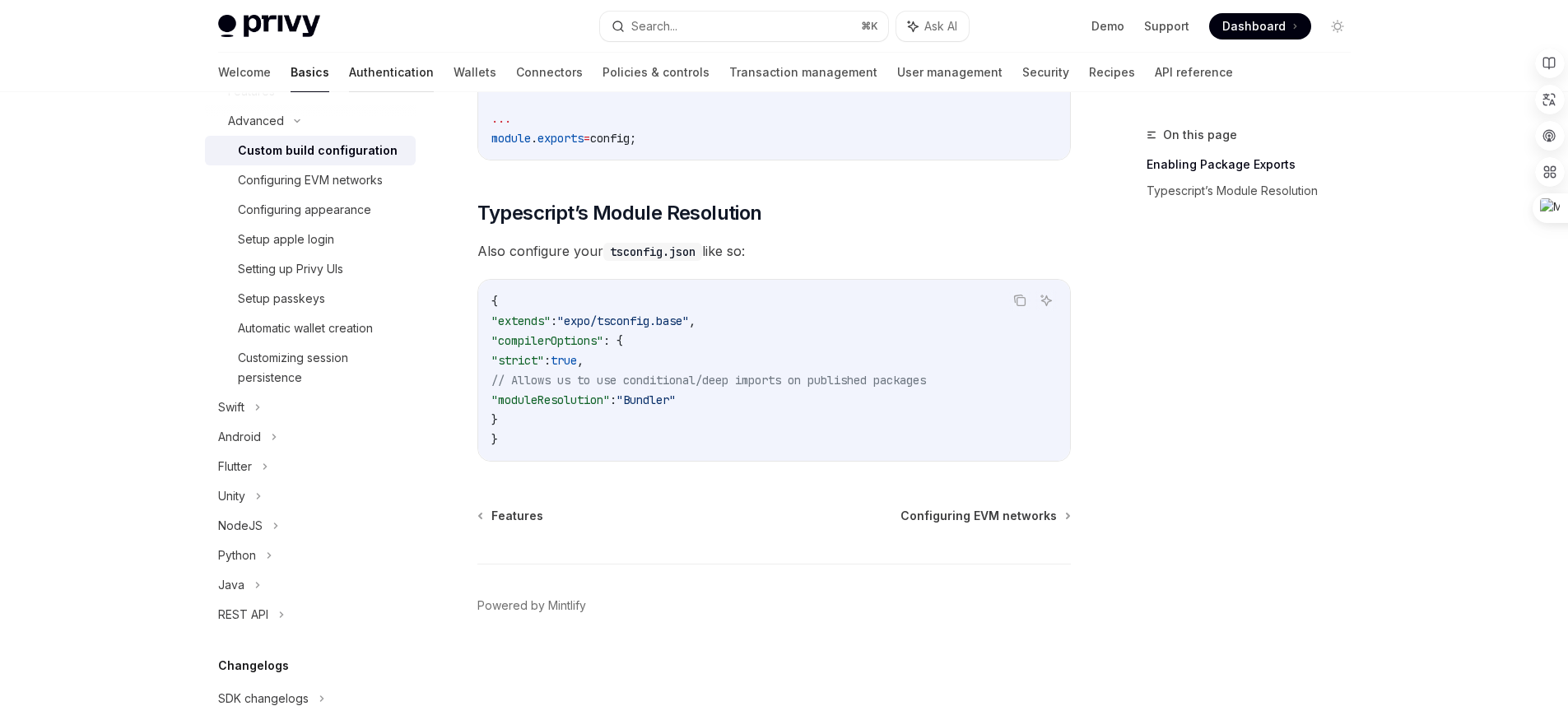
click at [349, 77] on link "Authentication" at bounding box center [391, 72] width 85 height 40
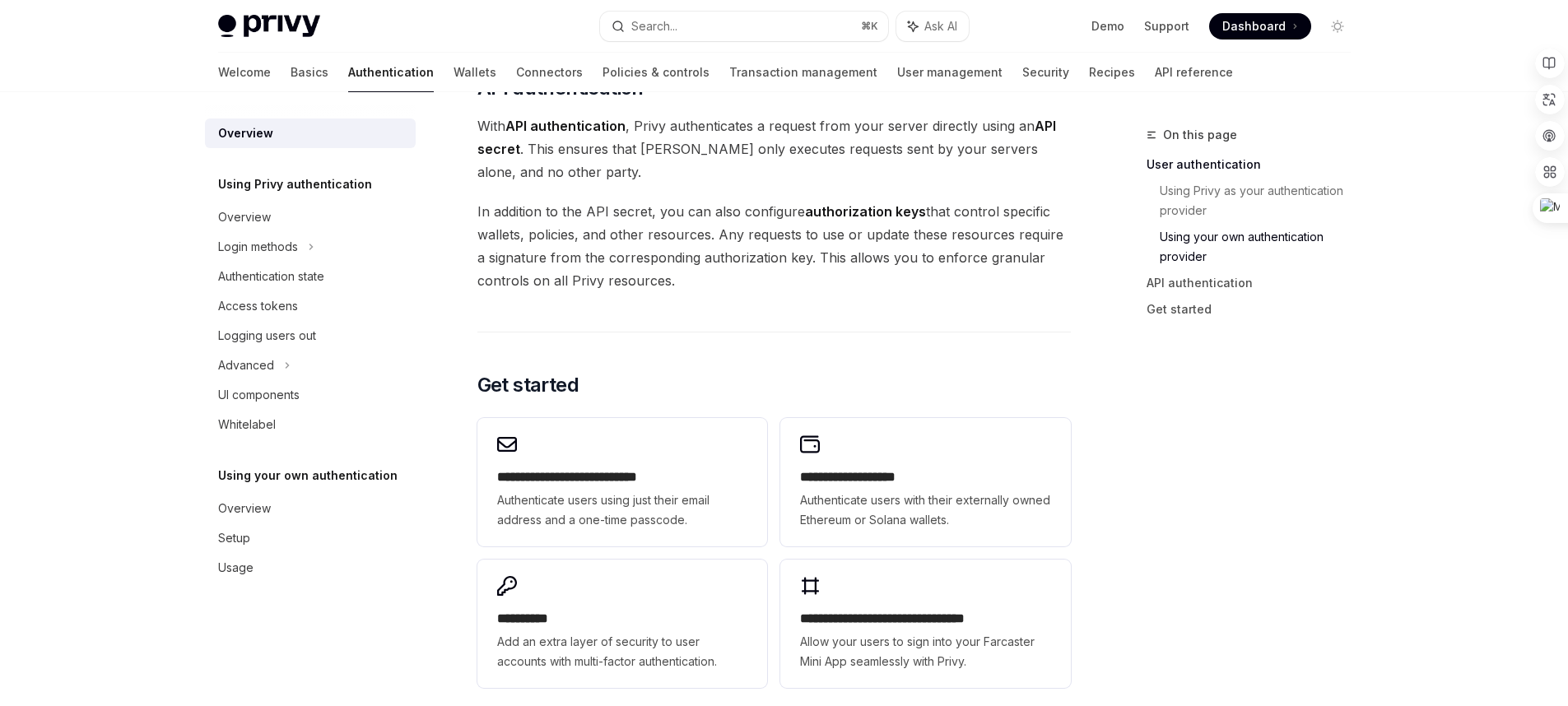
scroll to position [1342, 0]
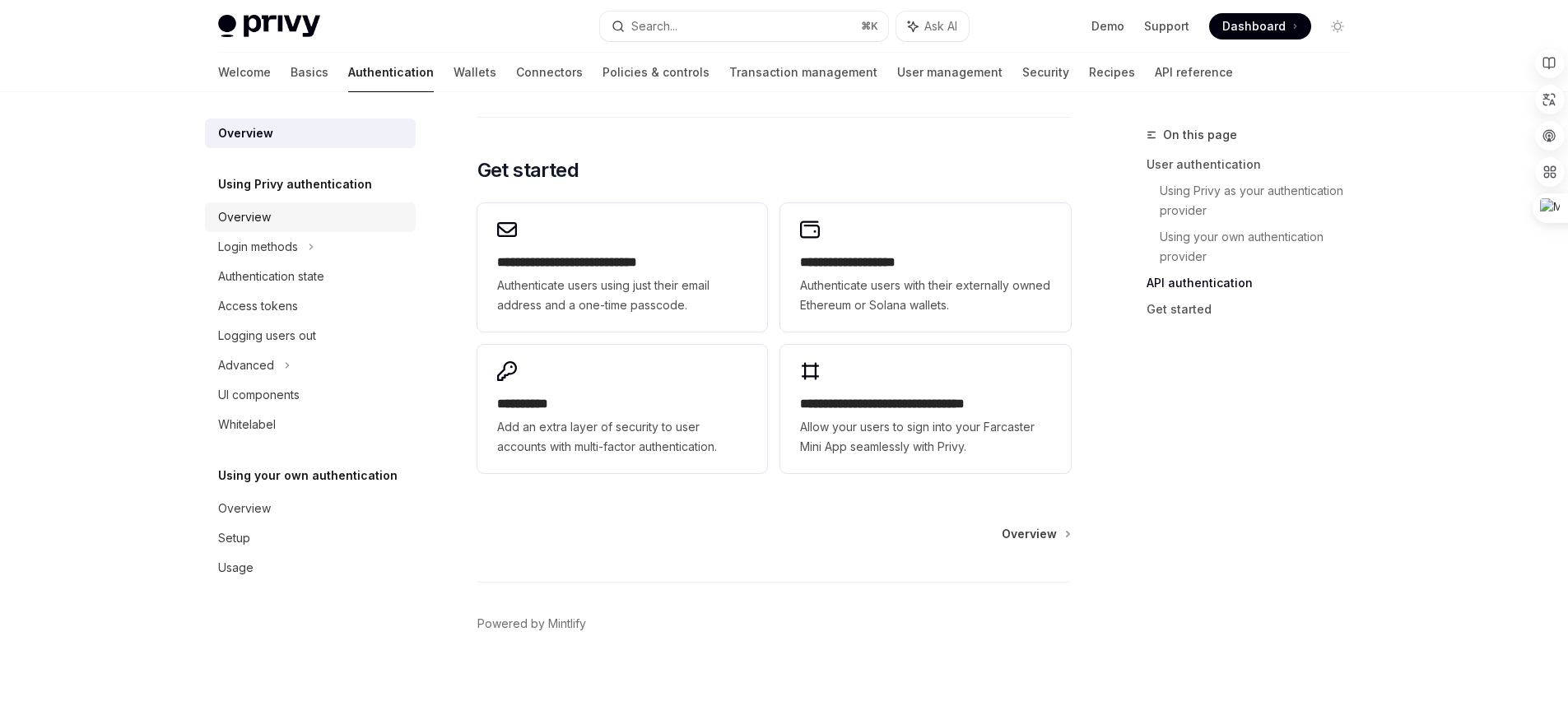
click at [308, 221] on div "Overview" at bounding box center [311, 217] width 187 height 19
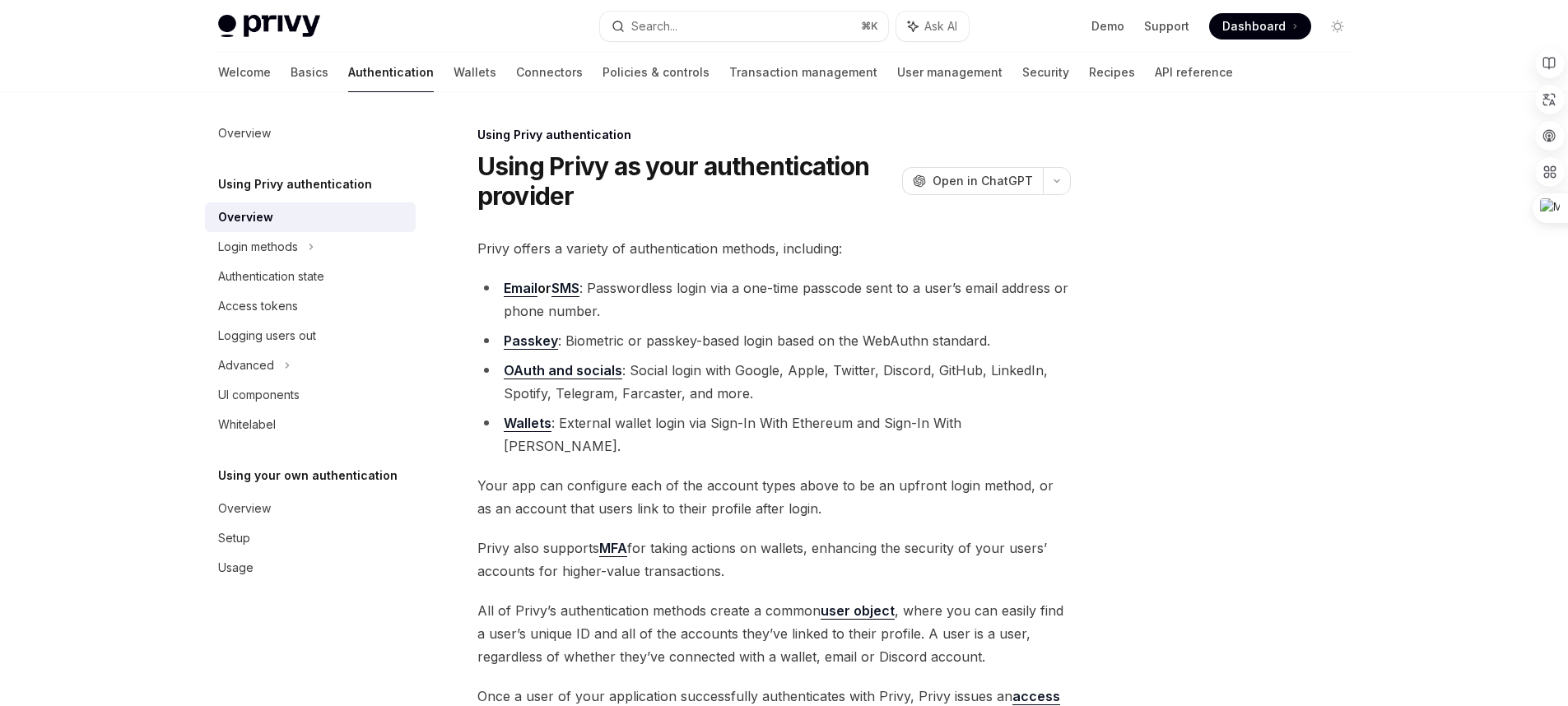
scroll to position [269, 0]
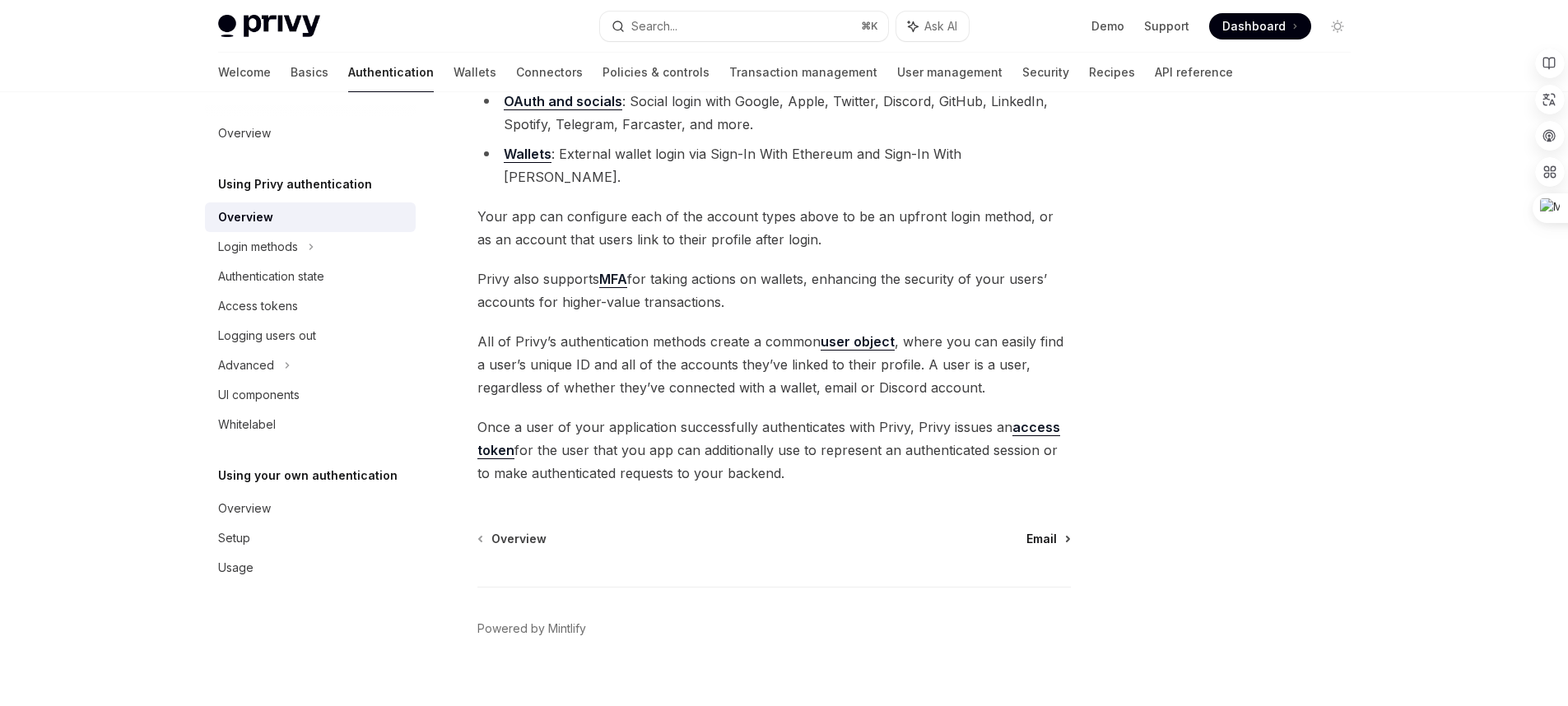
click at [1030, 531] on span "Email" at bounding box center [1041, 539] width 30 height 17
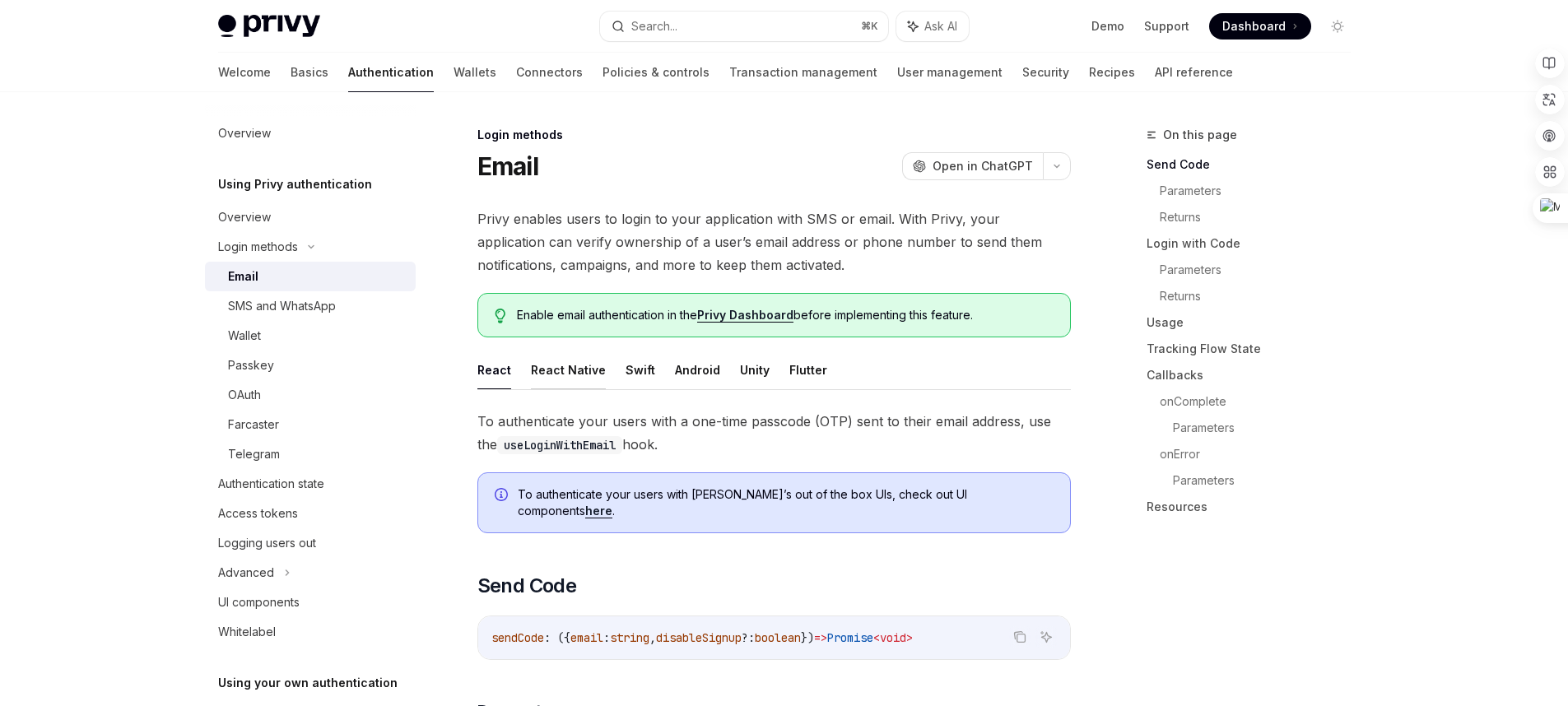
click at [567, 373] on button "React Native" at bounding box center [568, 370] width 75 height 39
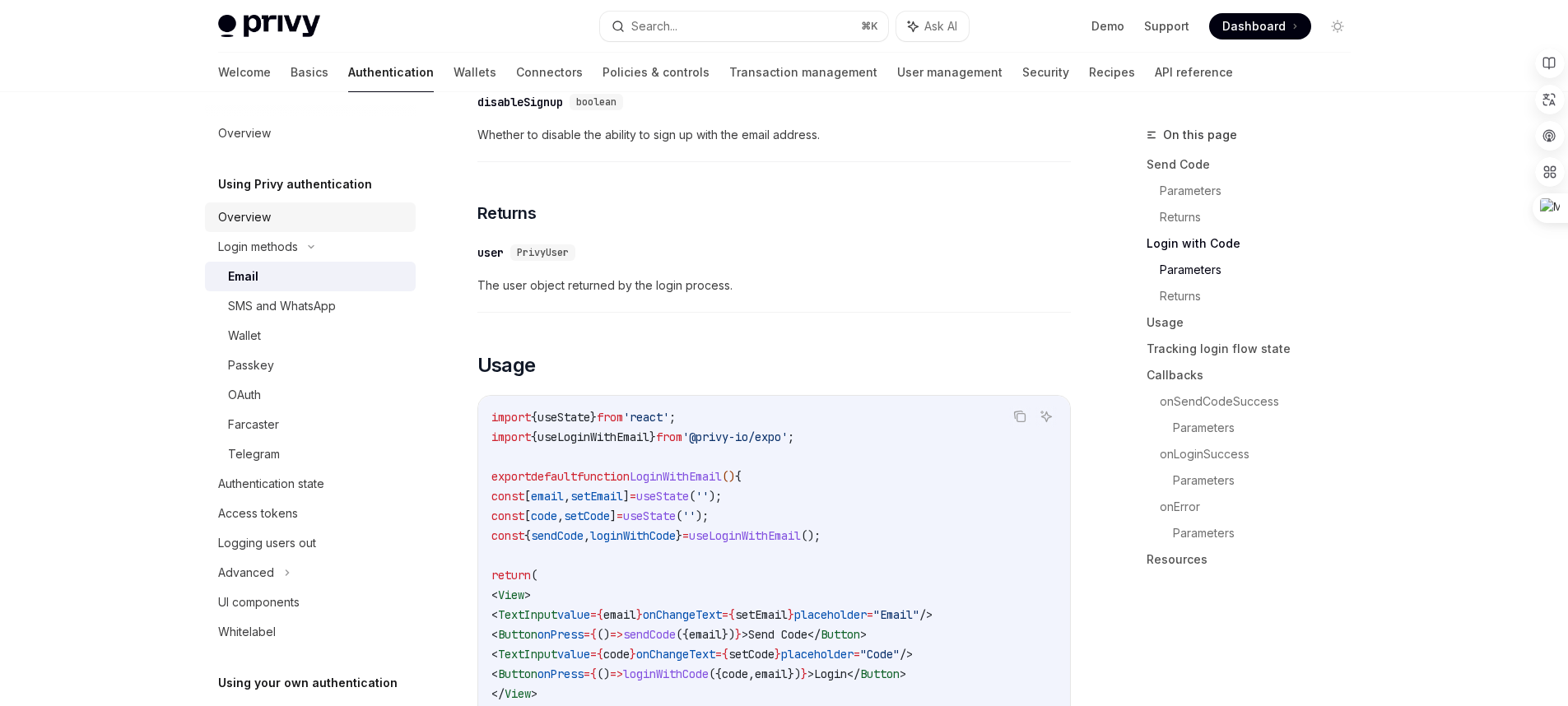
click at [323, 214] on div "Overview" at bounding box center [311, 217] width 187 height 19
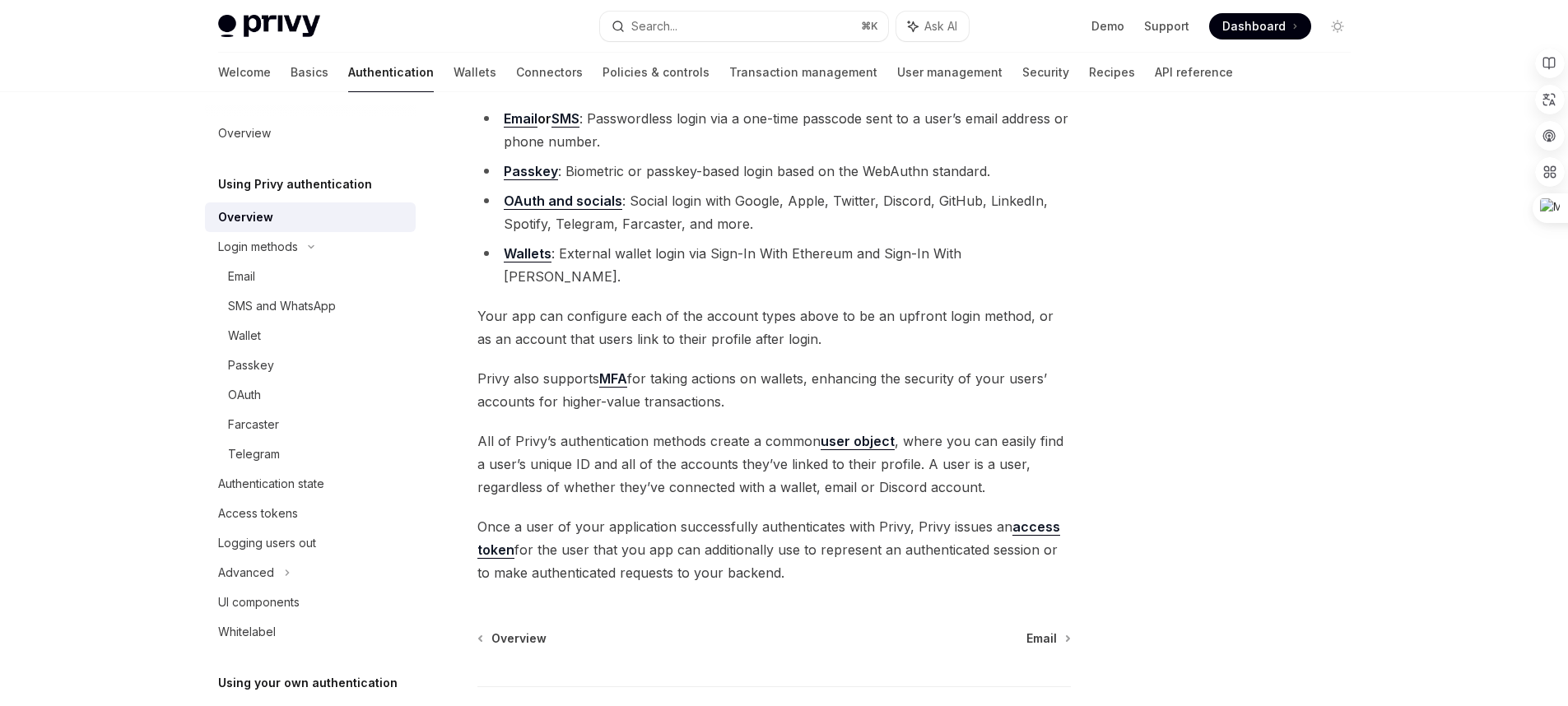
scroll to position [269, 0]
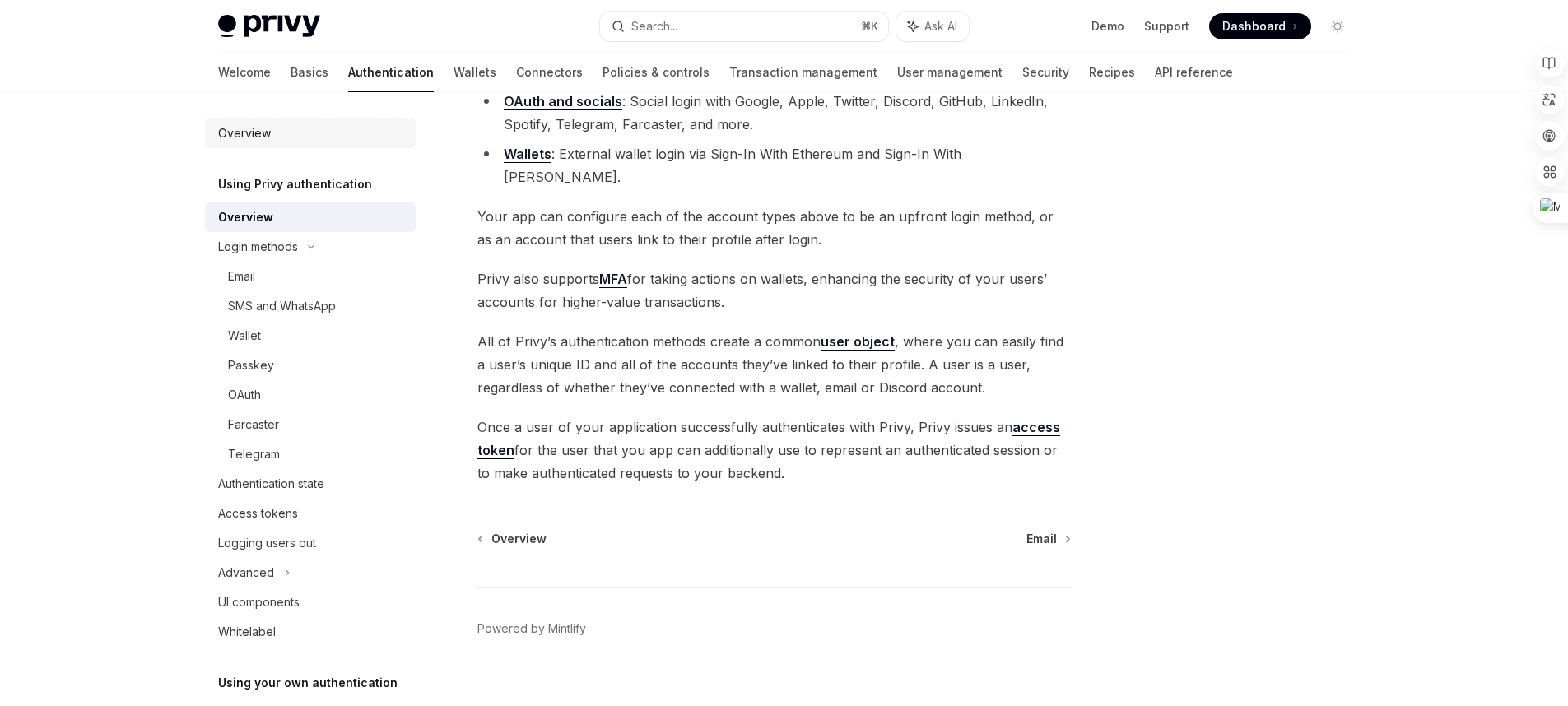
click at [310, 130] on div "Overview" at bounding box center [311, 133] width 187 height 19
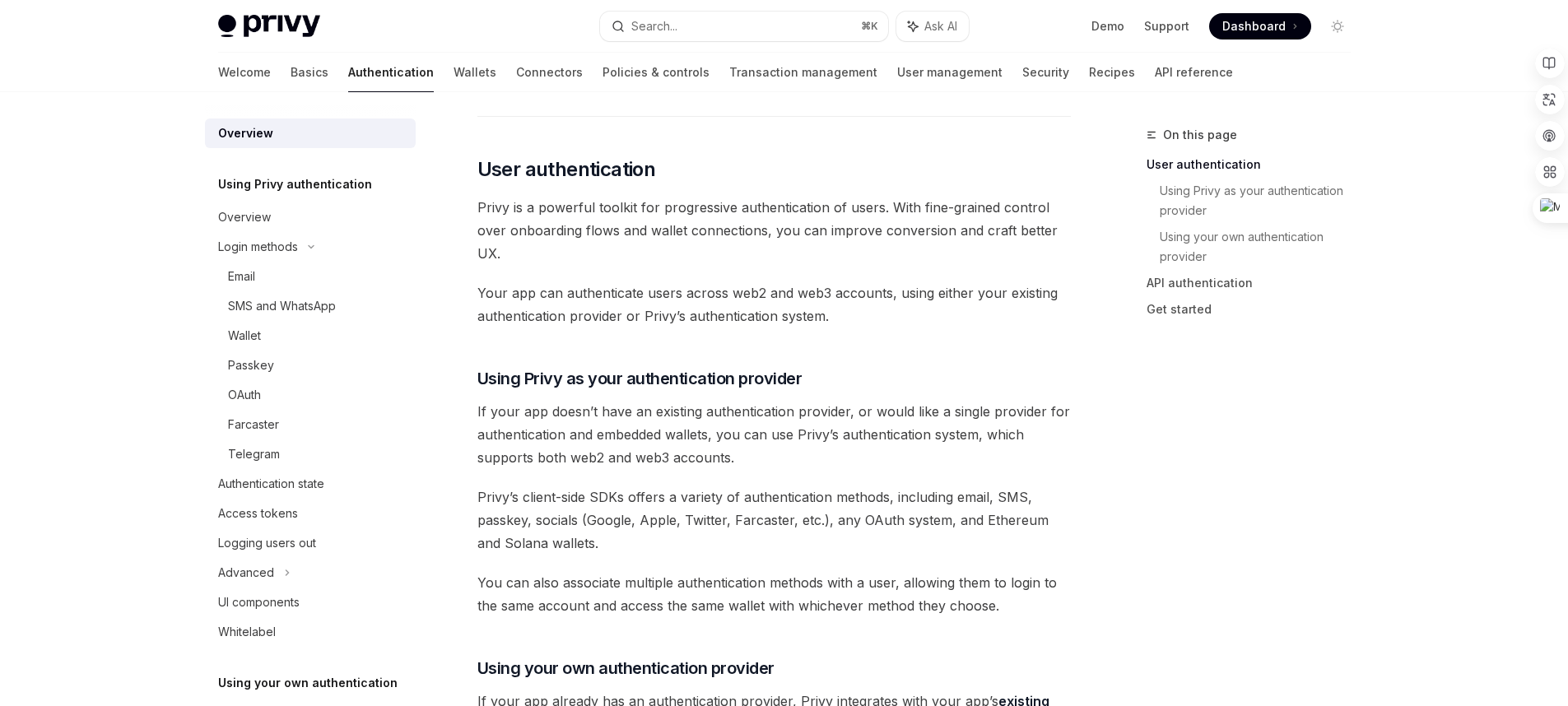
scroll to position [191, 0]
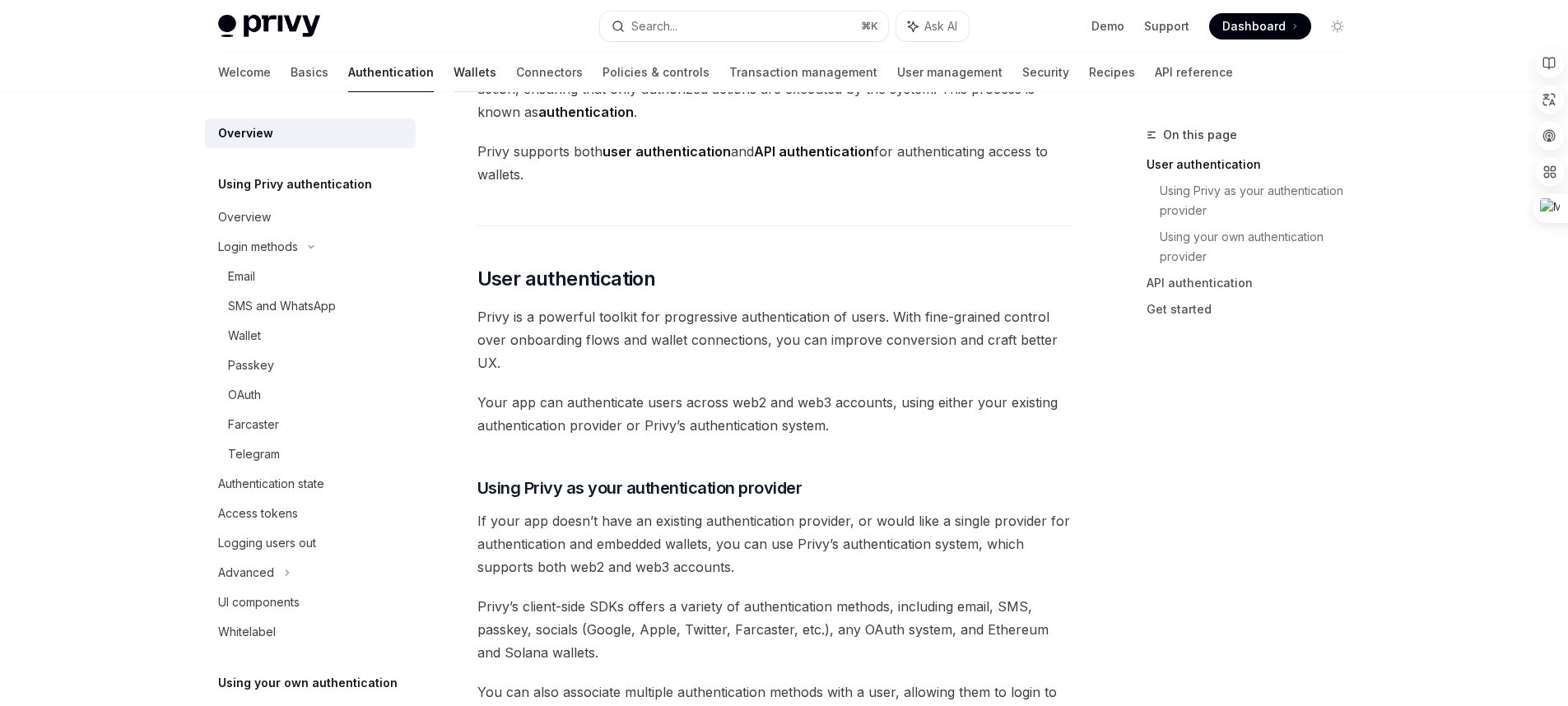
click at [453, 79] on link "Wallets" at bounding box center [474, 72] width 42 height 40
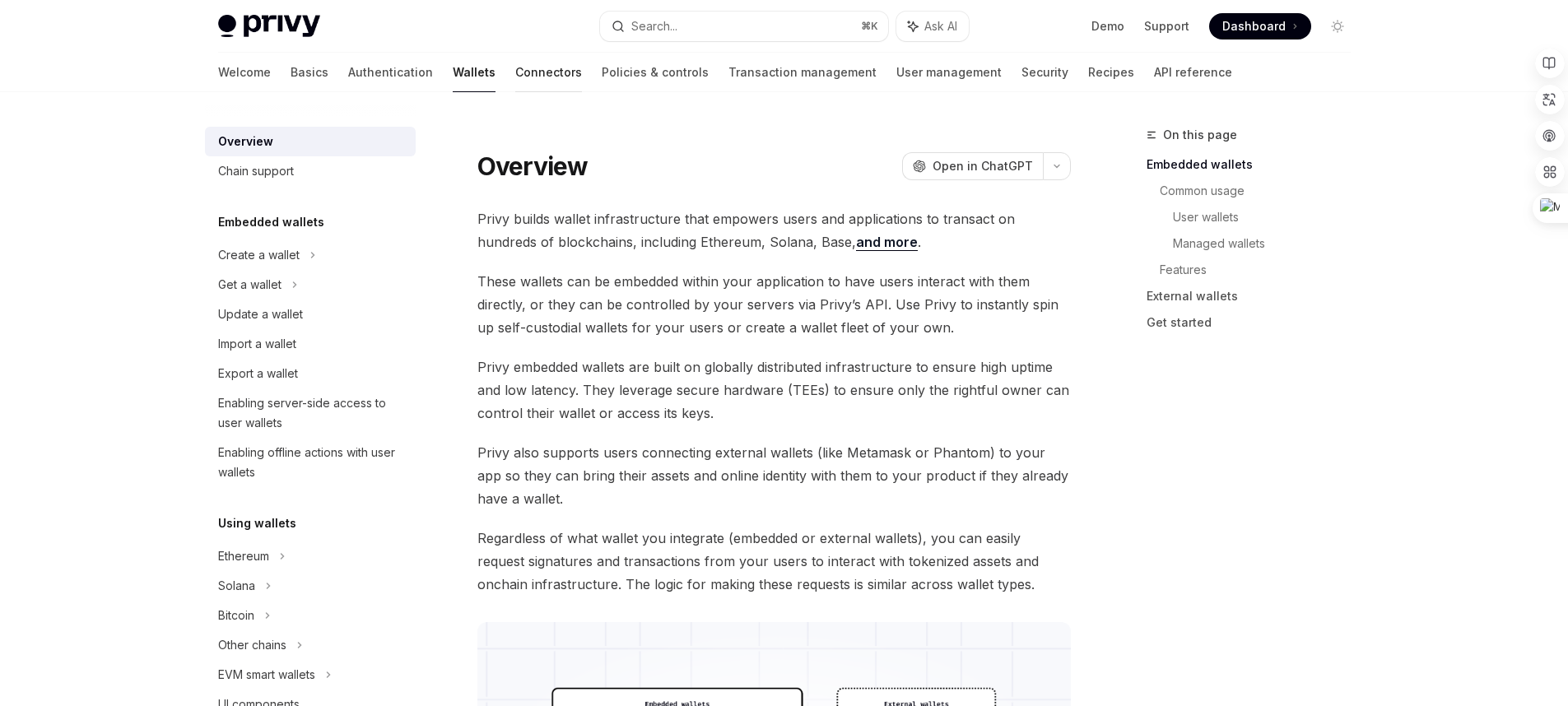
click at [515, 77] on link "Connectors" at bounding box center [548, 72] width 66 height 40
type textarea "*"
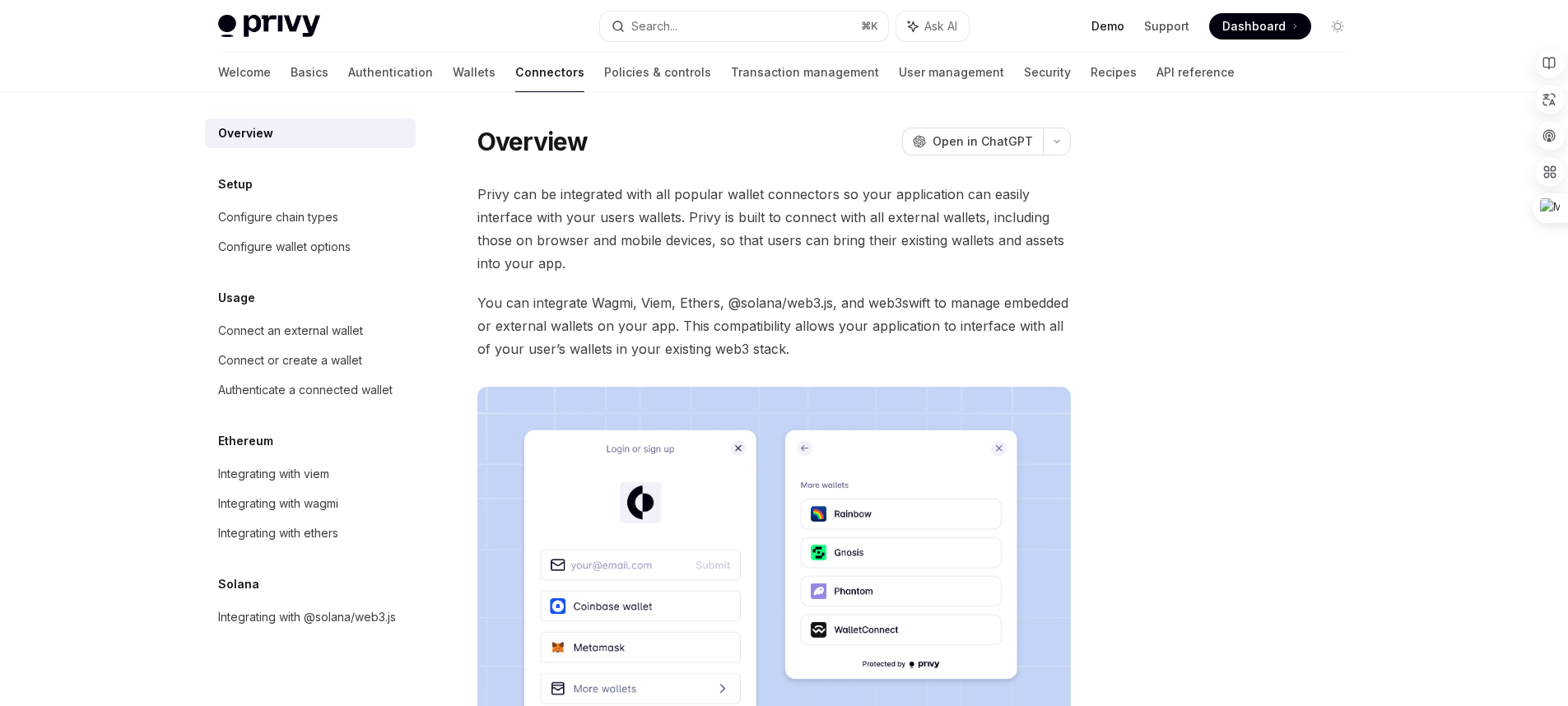
click at [1121, 27] on link "Demo" at bounding box center [1108, 27] width 33 height 17
